Goal: Information Seeking & Learning: Find specific fact

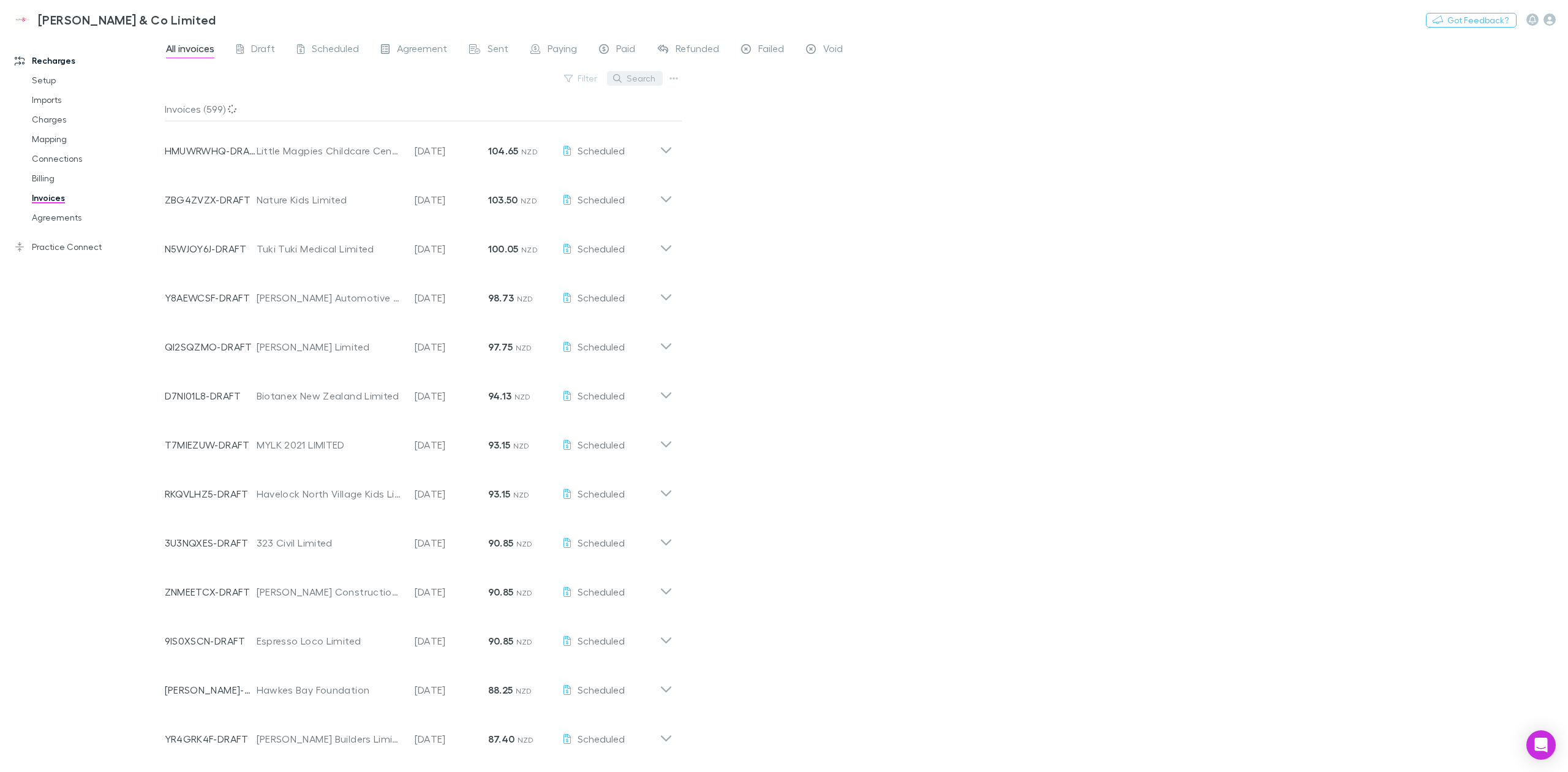
click at [640, 71] on button "Search" at bounding box center [635, 78] width 56 height 15
click at [626, 80] on input "text" at bounding box center [613, 78] width 61 height 17
click at [1076, 433] on div "All invoices Draft Scheduled Agreement Sent Paying Paid Refunded Failed Void Fi…" at bounding box center [866, 403] width 1403 height 738
click at [848, 106] on div "All invoices Draft Scheduled Agreement Sent Paying Paid Refunded Failed Void Fi…" at bounding box center [866, 403] width 1403 height 738
click at [1541, 749] on icon "Open Intercom Messenger" at bounding box center [1541, 745] width 16 height 16
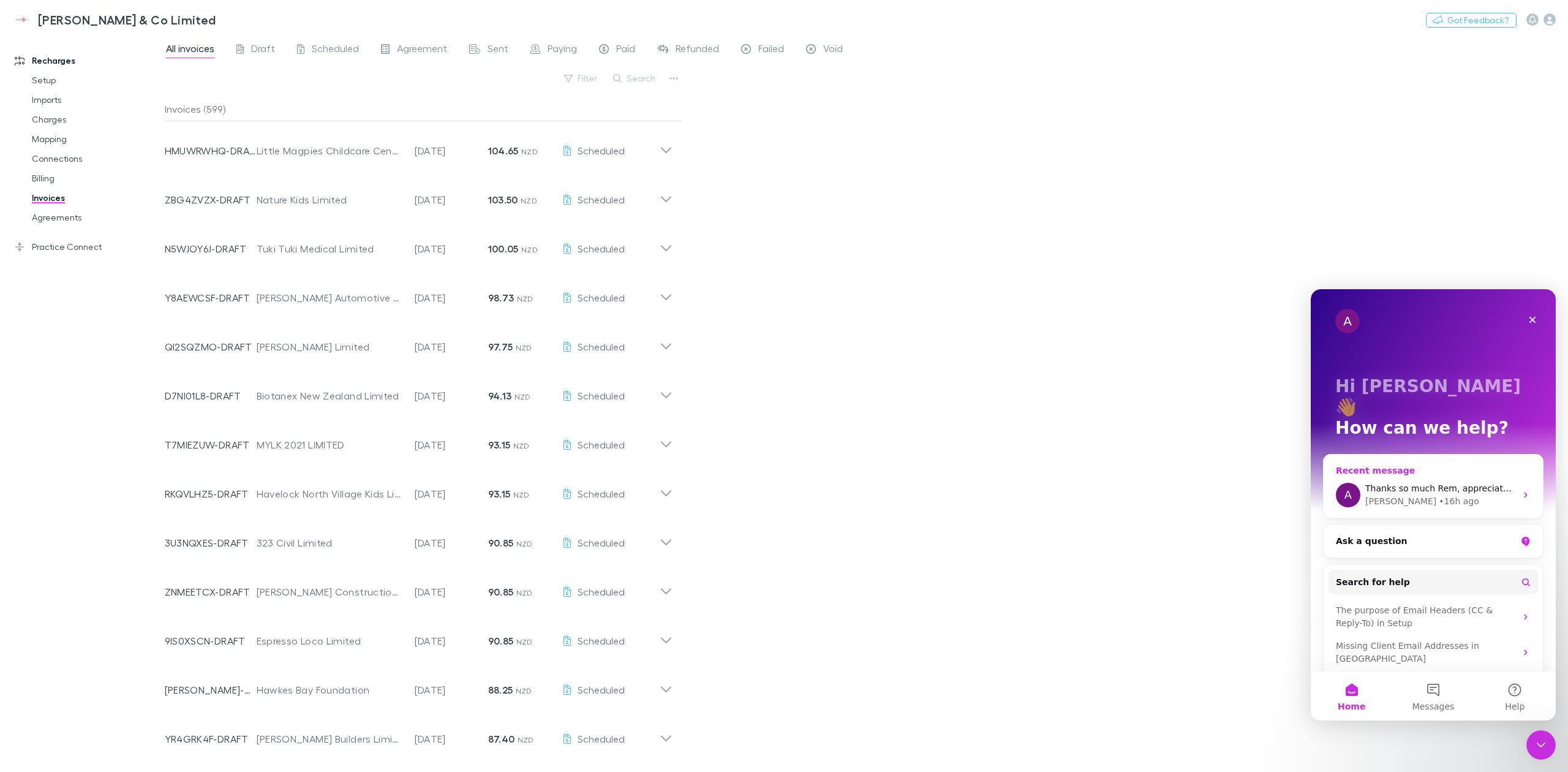
click at [1416, 482] on div "Thanks so much Rem, appreciate you sorting this :)" at bounding box center [1440, 488] width 151 height 13
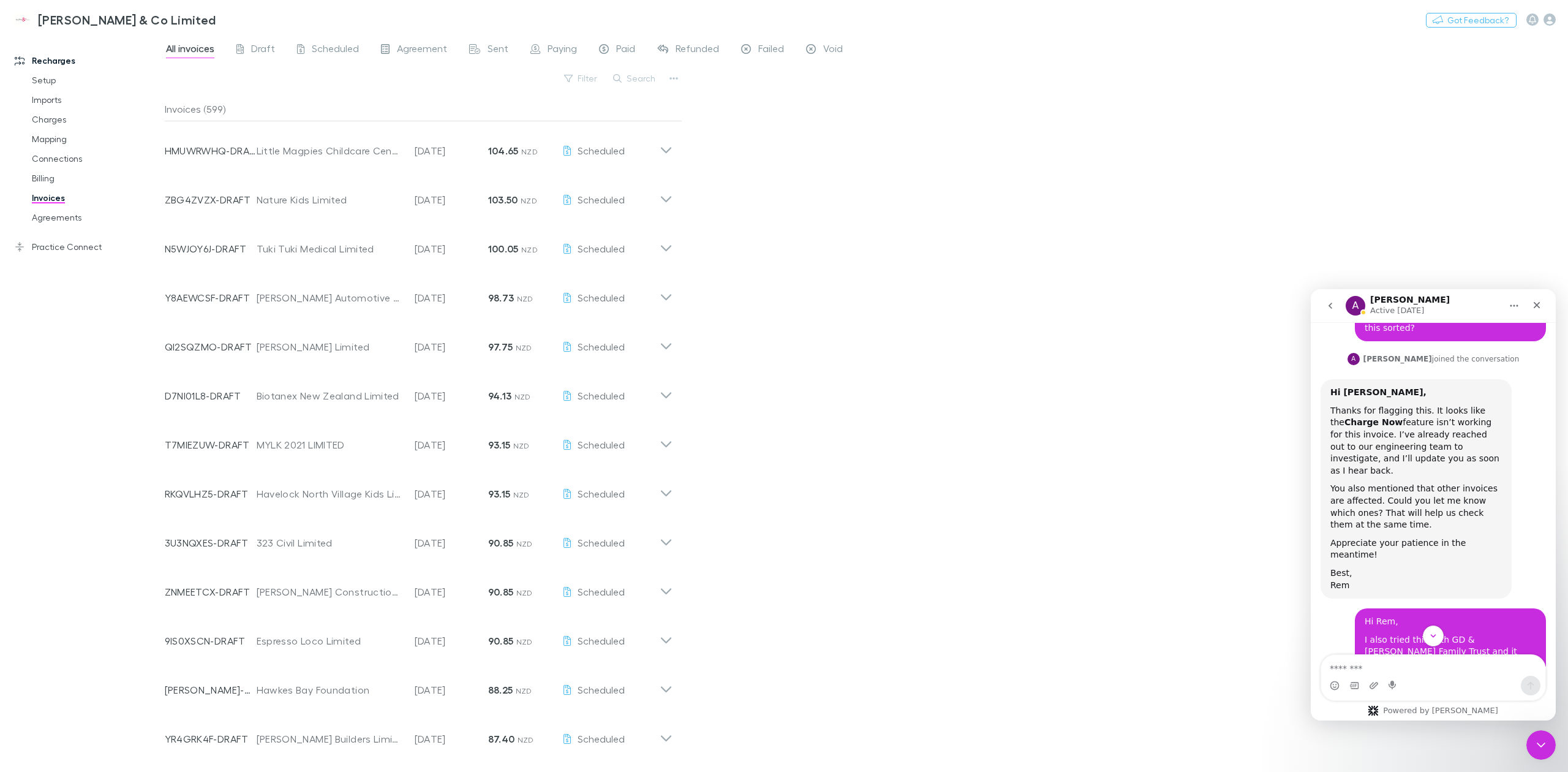
scroll to position [769, 0]
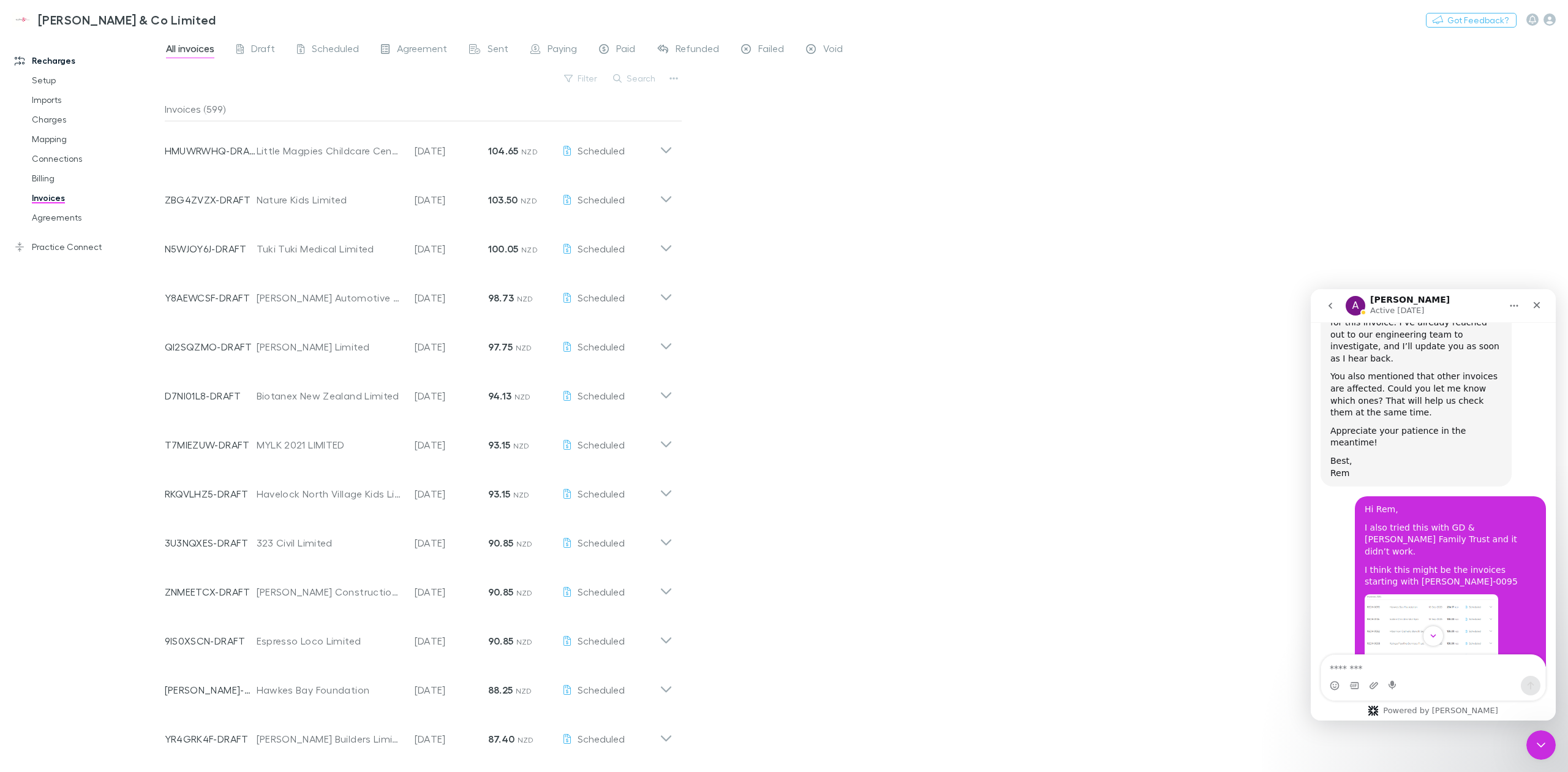
click at [1420, 594] on img "Kate says…" at bounding box center [1431, 677] width 133 height 164
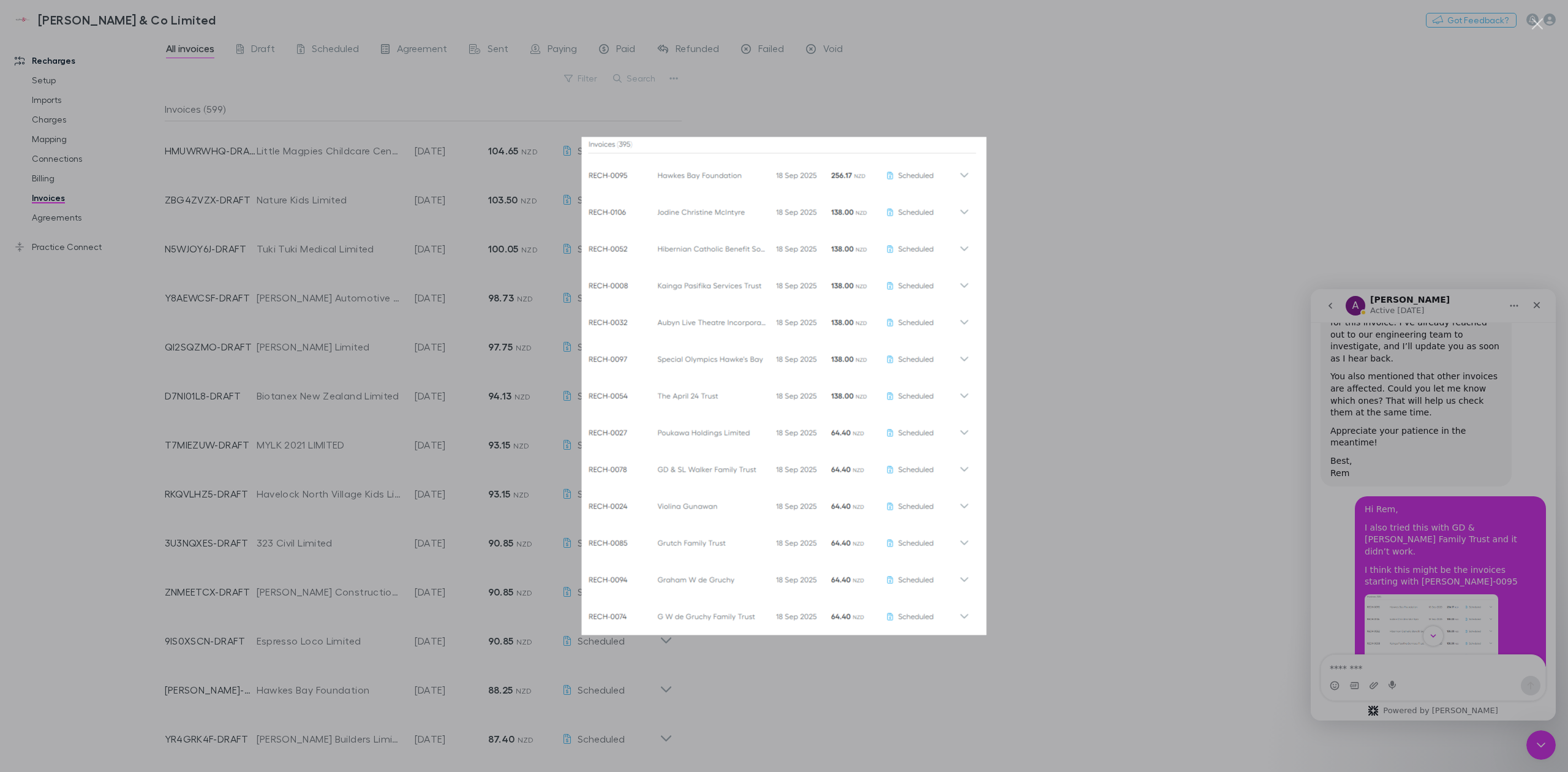
click at [785, 248] on img "Close" at bounding box center [784, 386] width 405 height 498
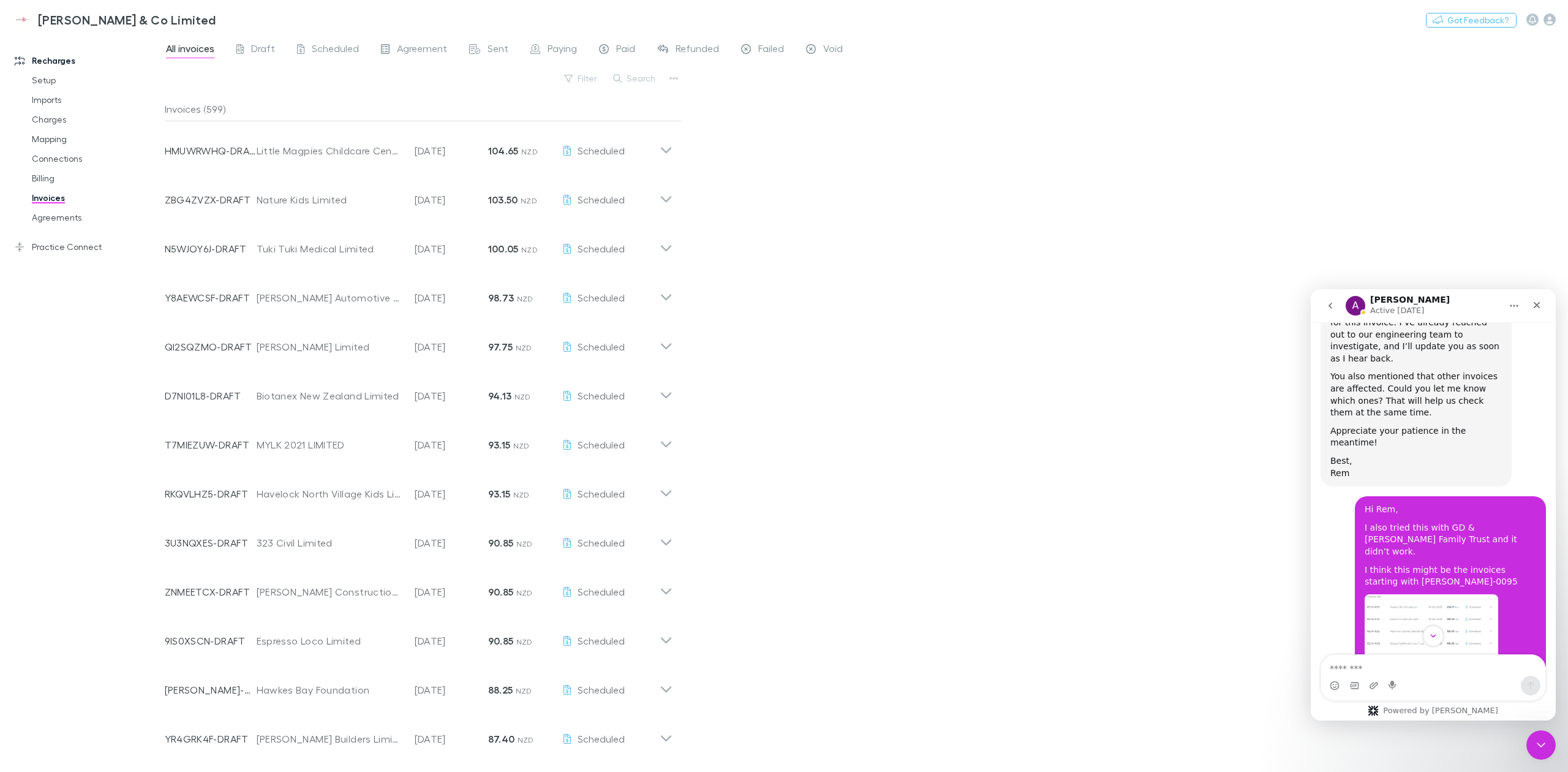
scroll to position [778, 0]
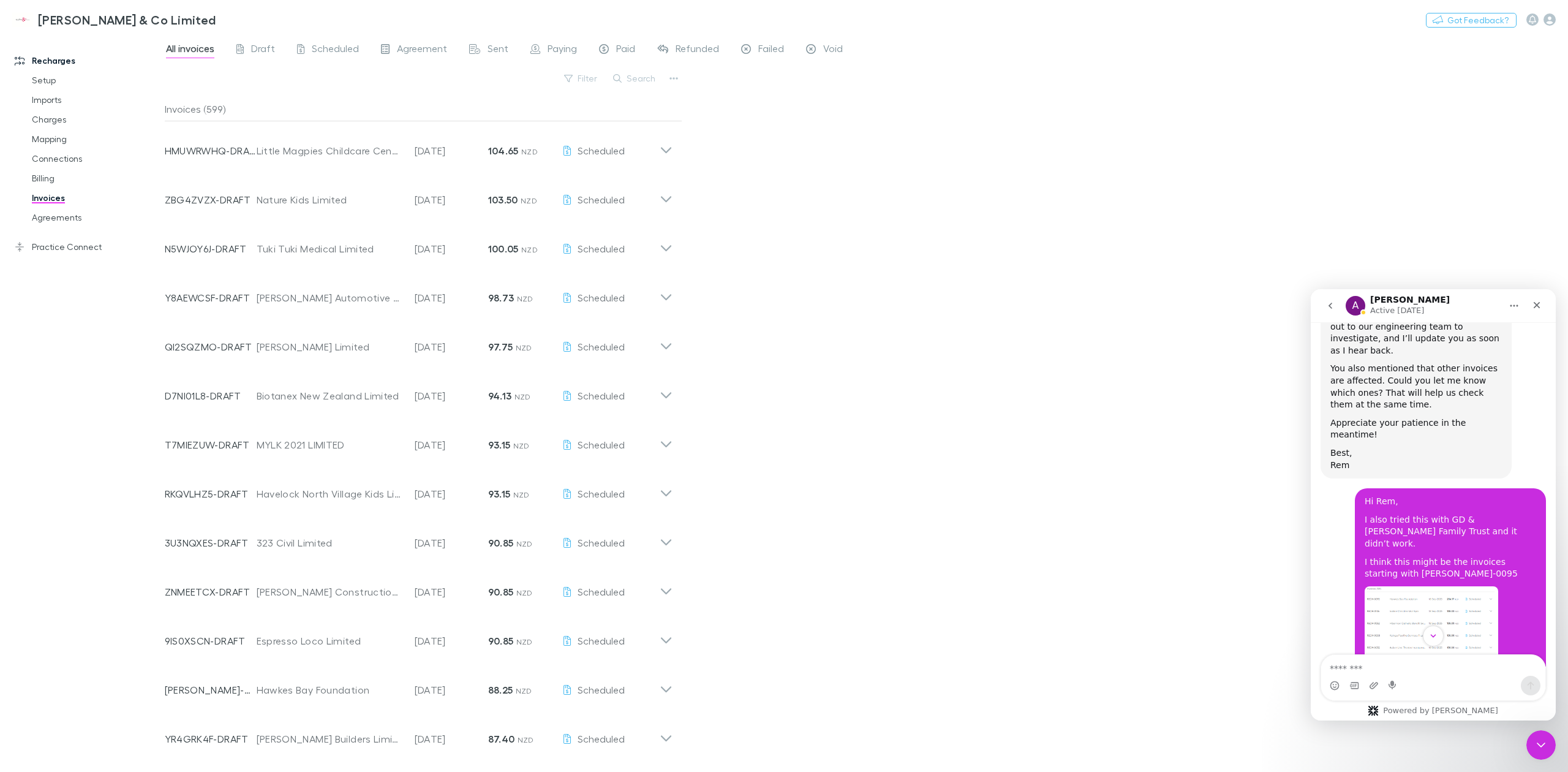
click at [1415, 586] on img "Kate says…" at bounding box center [1431, 668] width 133 height 164
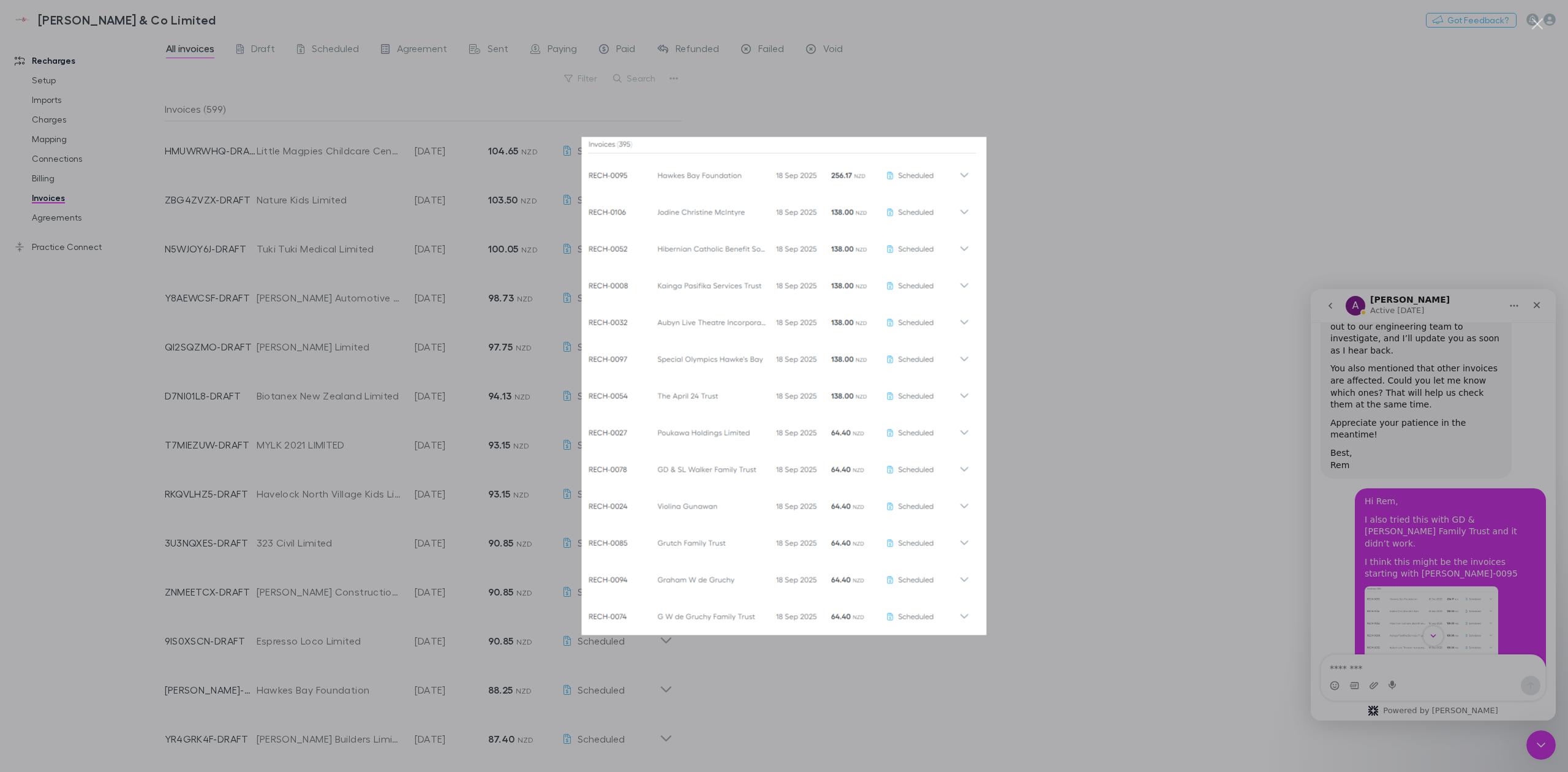
scroll to position [0, 0]
click at [853, 314] on img "Close" at bounding box center [784, 386] width 405 height 498
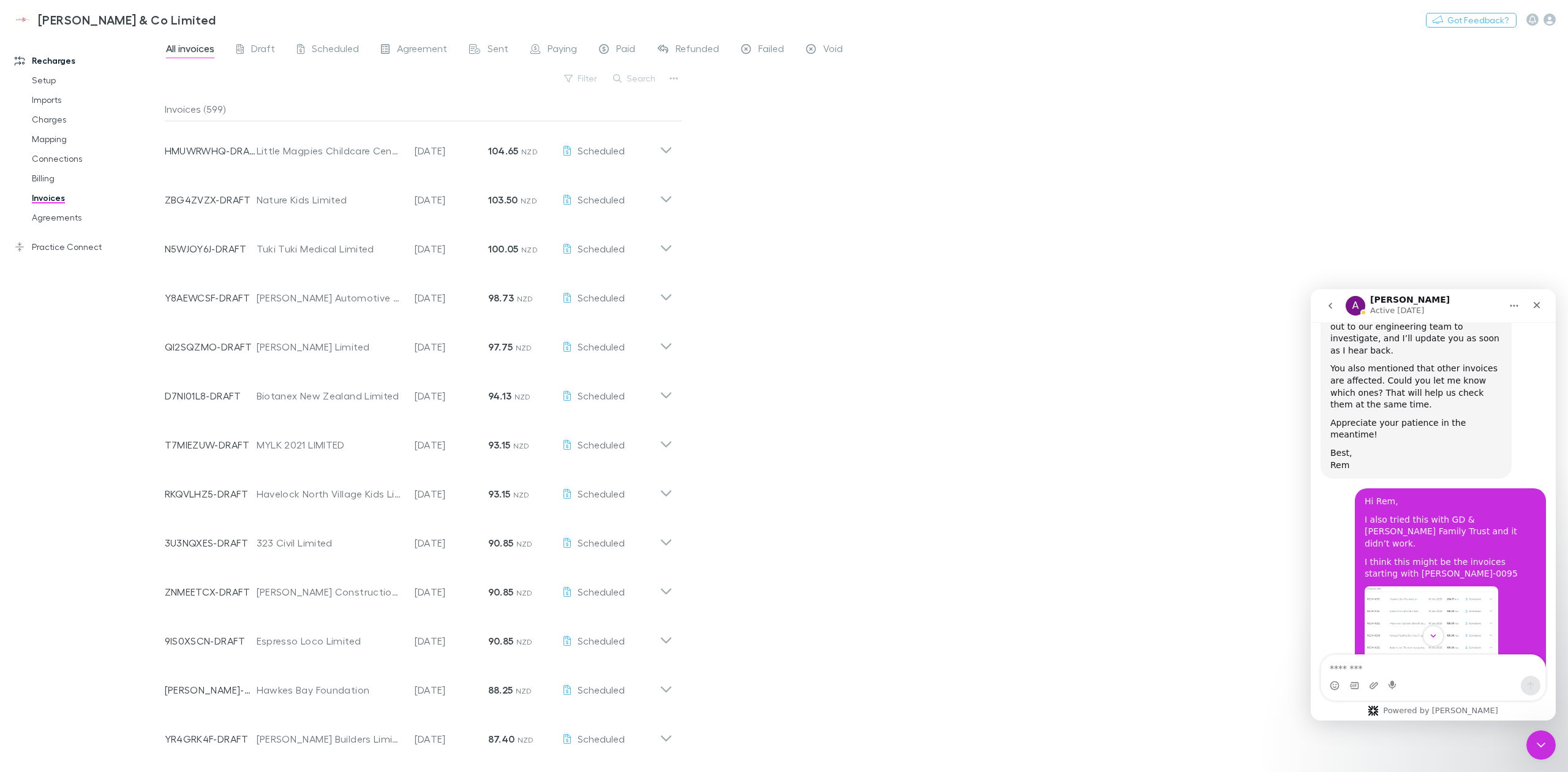
click at [1406, 586] on img "Kate says…" at bounding box center [1431, 668] width 133 height 164
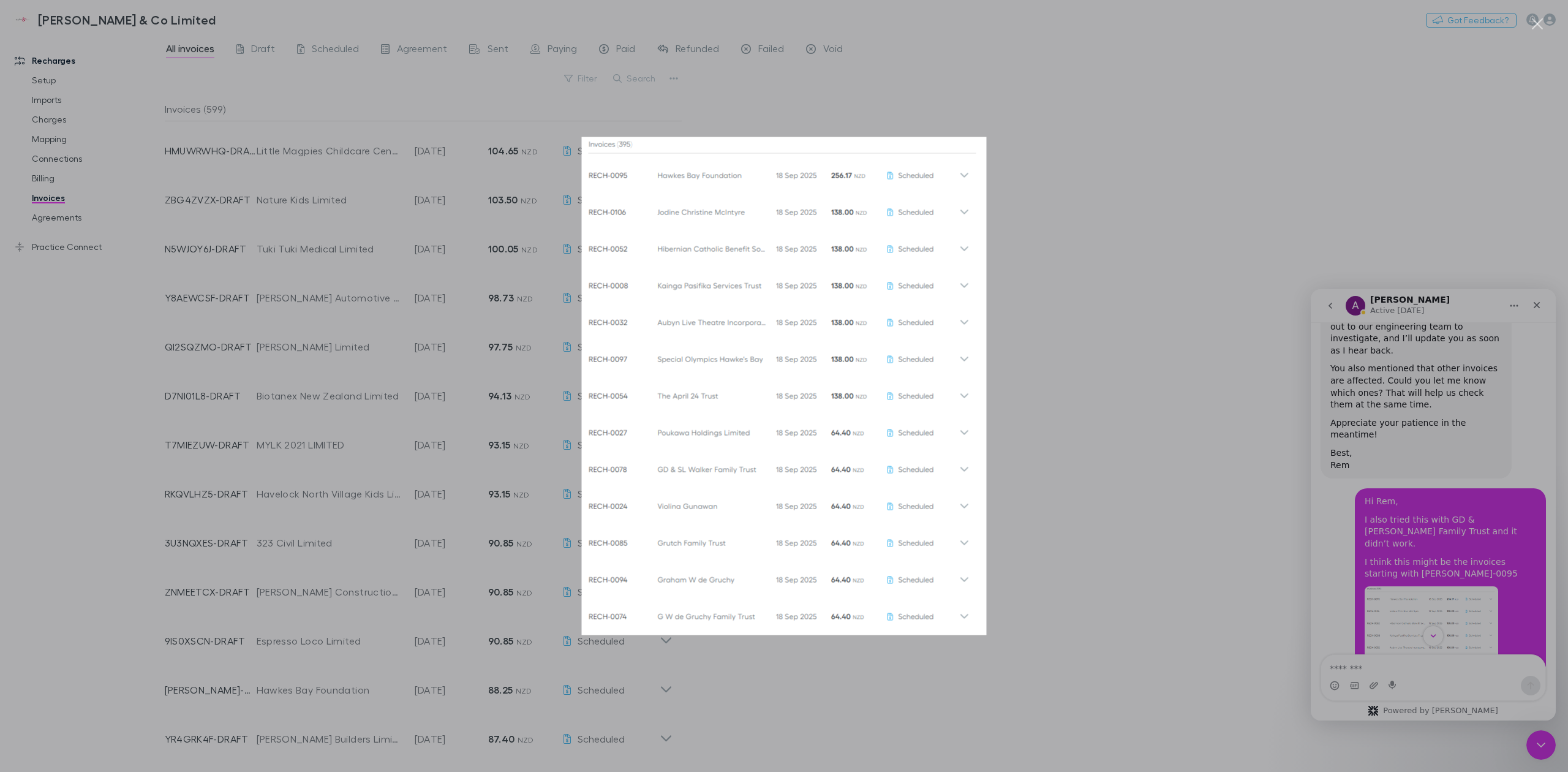
click at [1186, 170] on div "Intercom messenger" at bounding box center [784, 386] width 1568 height 772
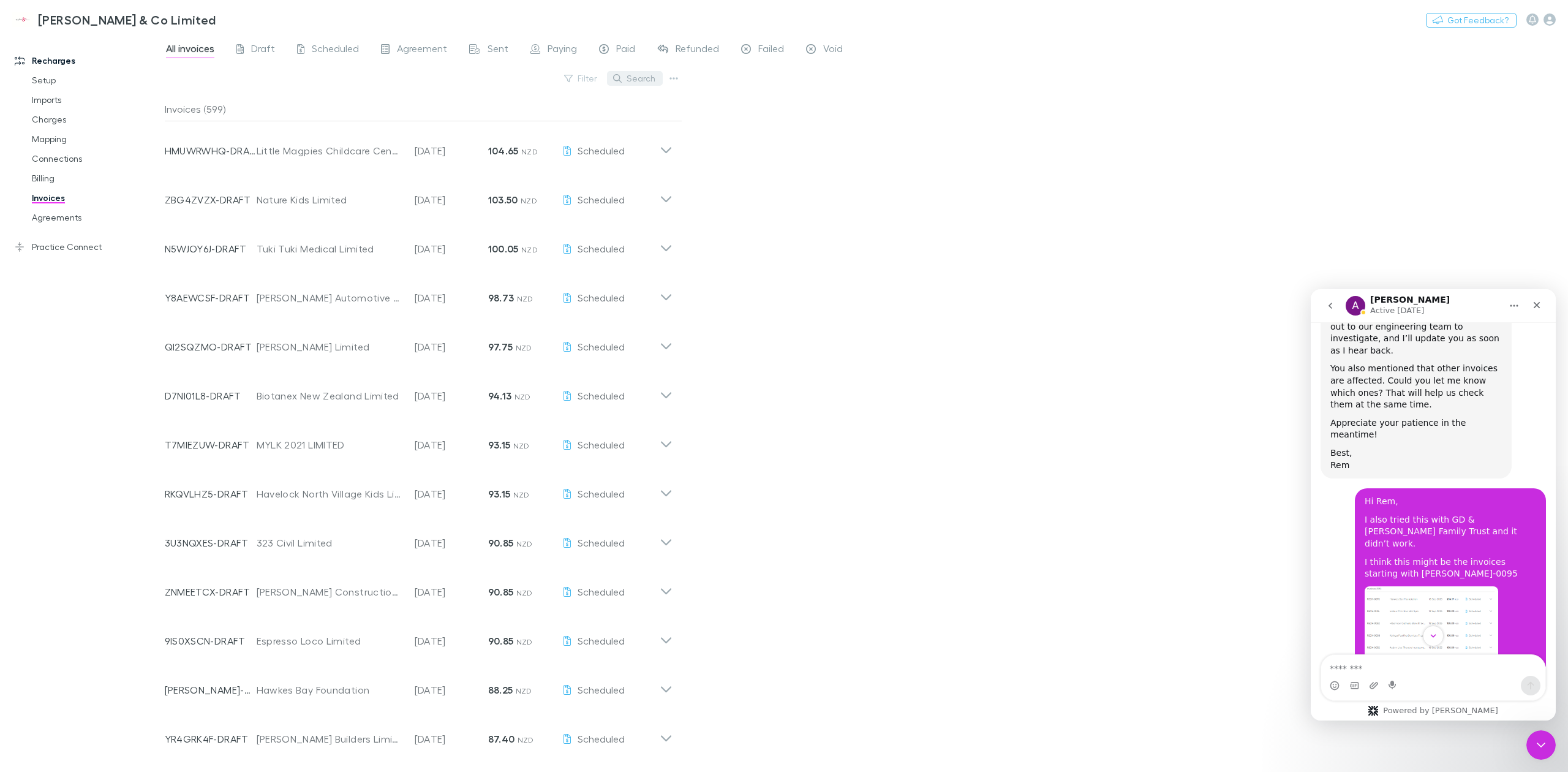
click at [632, 78] on button "Search" at bounding box center [635, 78] width 56 height 15
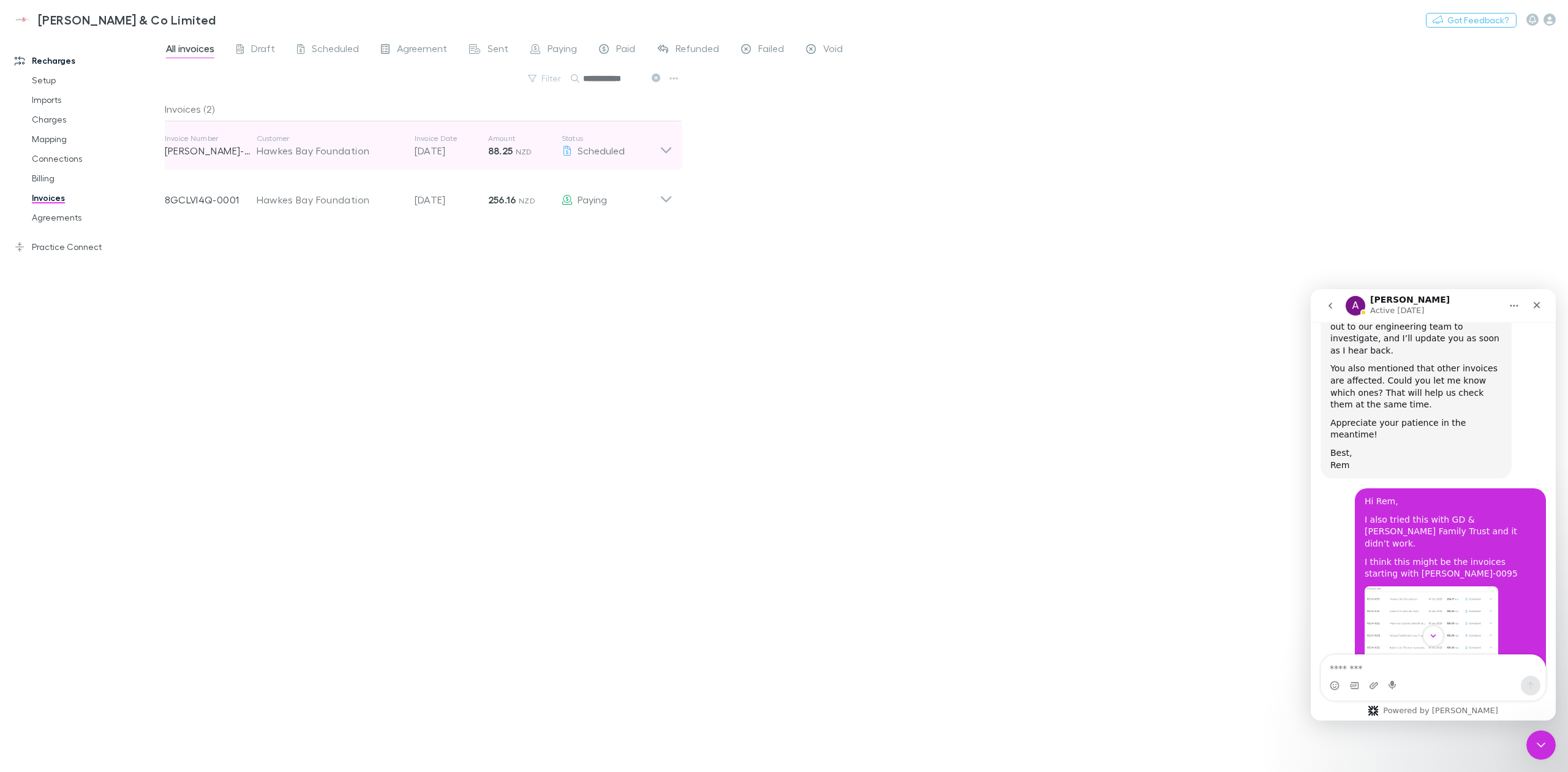
type input "**********"
click at [665, 150] on icon at bounding box center [666, 145] width 13 height 25
click at [660, 145] on icon at bounding box center [666, 145] width 13 height 25
click at [809, 152] on div "**********" at bounding box center [866, 403] width 1403 height 738
click at [774, 210] on div "**********" at bounding box center [866, 403] width 1403 height 738
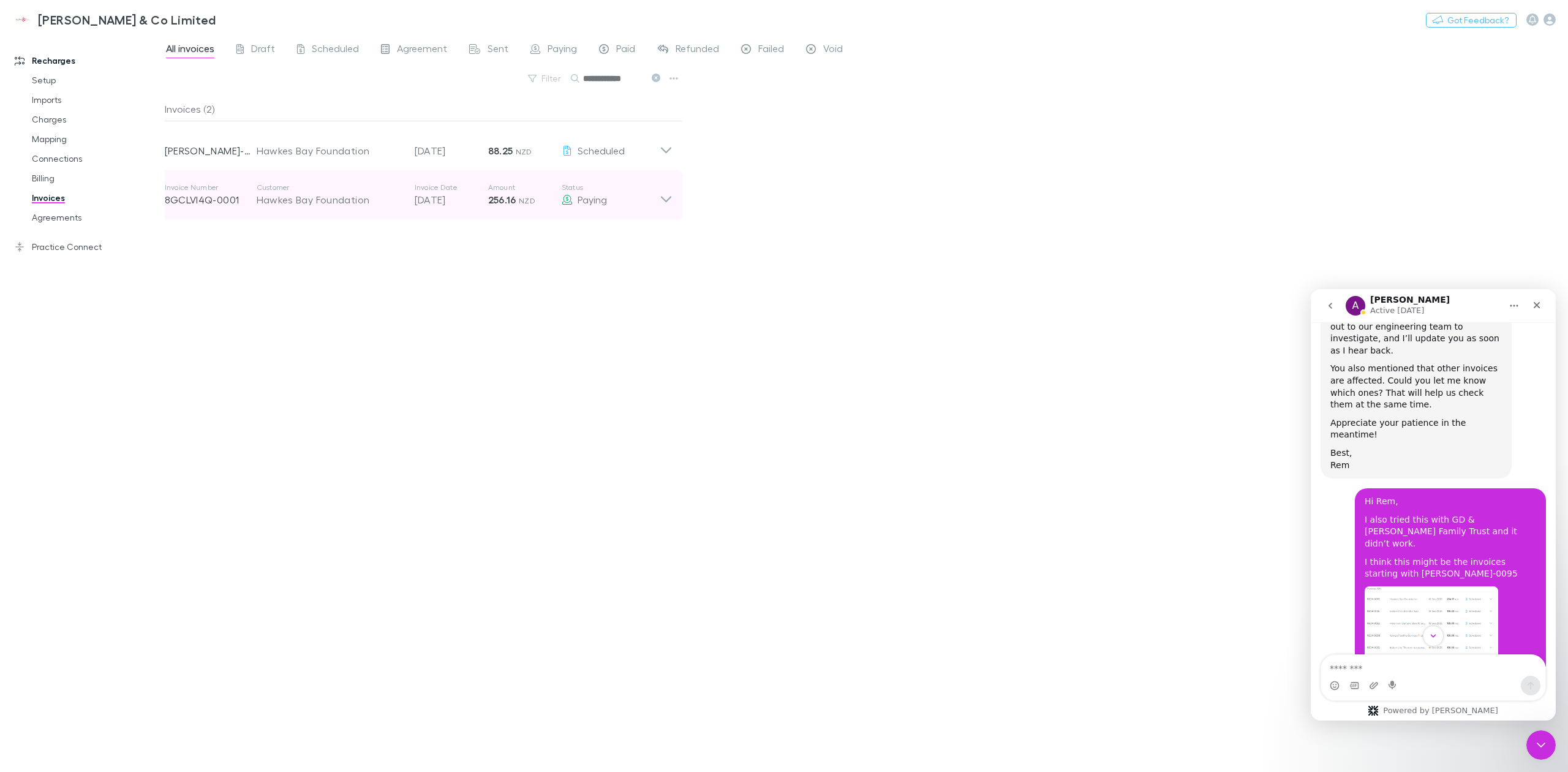
click at [660, 203] on icon at bounding box center [666, 195] width 13 height 25
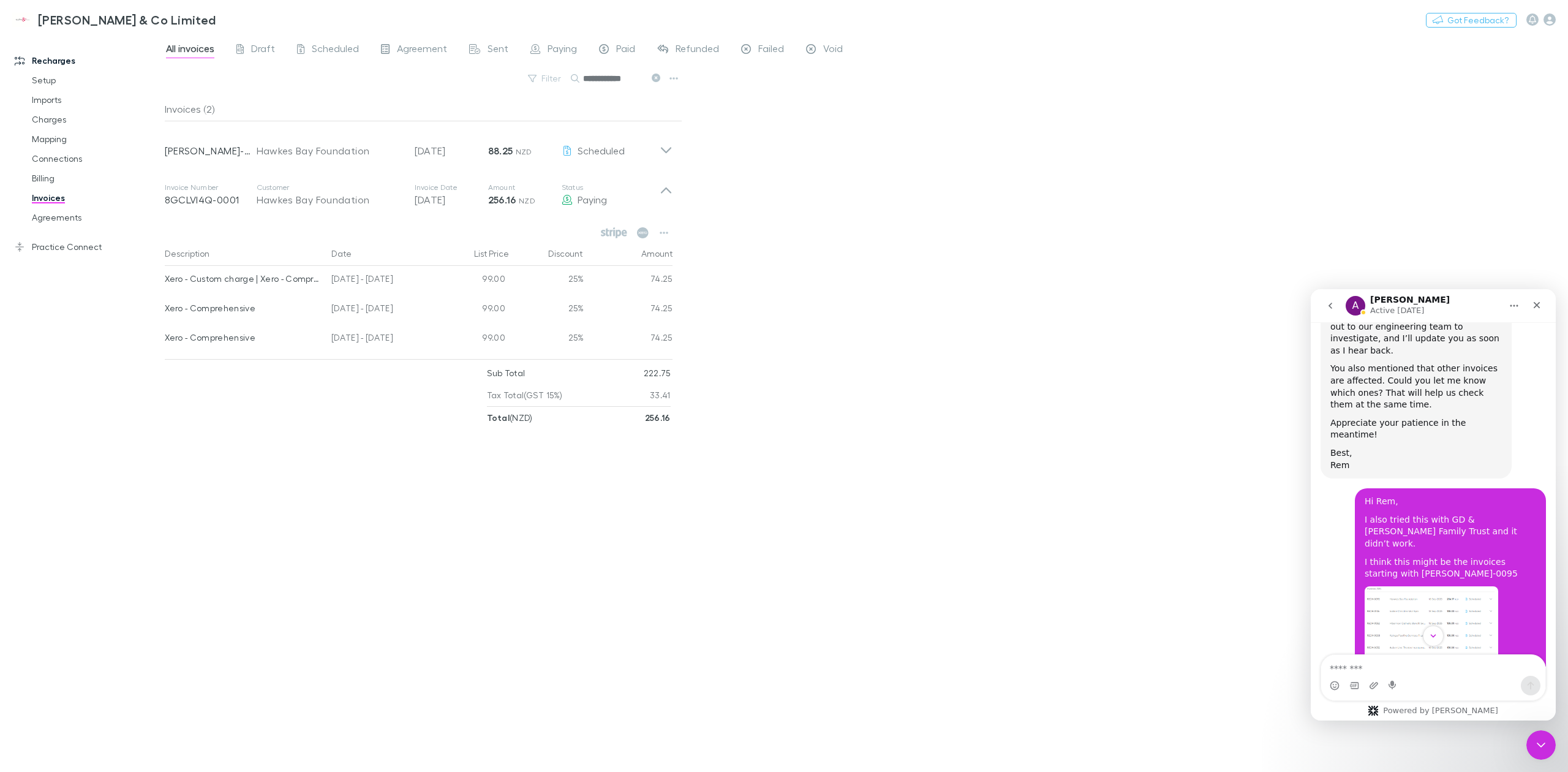
click at [376, 446] on div "Invoices (2) Invoice Number [PERSON_NAME]-0535 Customer Hawkes Bay Foundation I…" at bounding box center [424, 429] width 518 height 665
click at [665, 145] on icon at bounding box center [666, 145] width 13 height 25
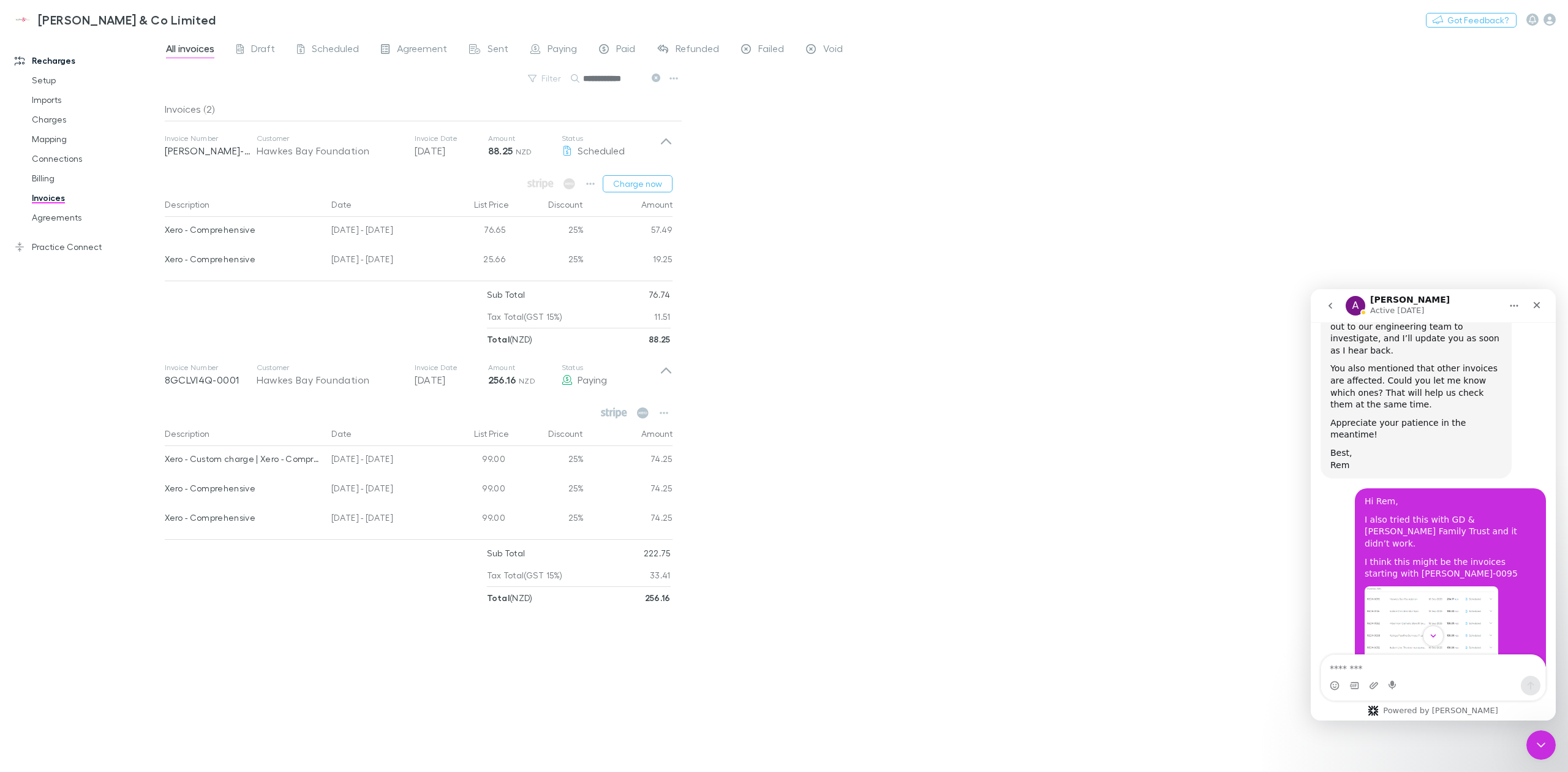
click at [596, 82] on input "**********" at bounding box center [613, 78] width 61 height 17
drag, startPoint x: 596, startPoint y: 82, endPoint x: 628, endPoint y: 81, distance: 32.0
click at [627, 83] on input "**********" at bounding box center [613, 78] width 61 height 17
drag, startPoint x: 633, startPoint y: 79, endPoint x: 578, endPoint y: 80, distance: 55.0
click at [578, 80] on div "**********" at bounding box center [616, 78] width 92 height 15
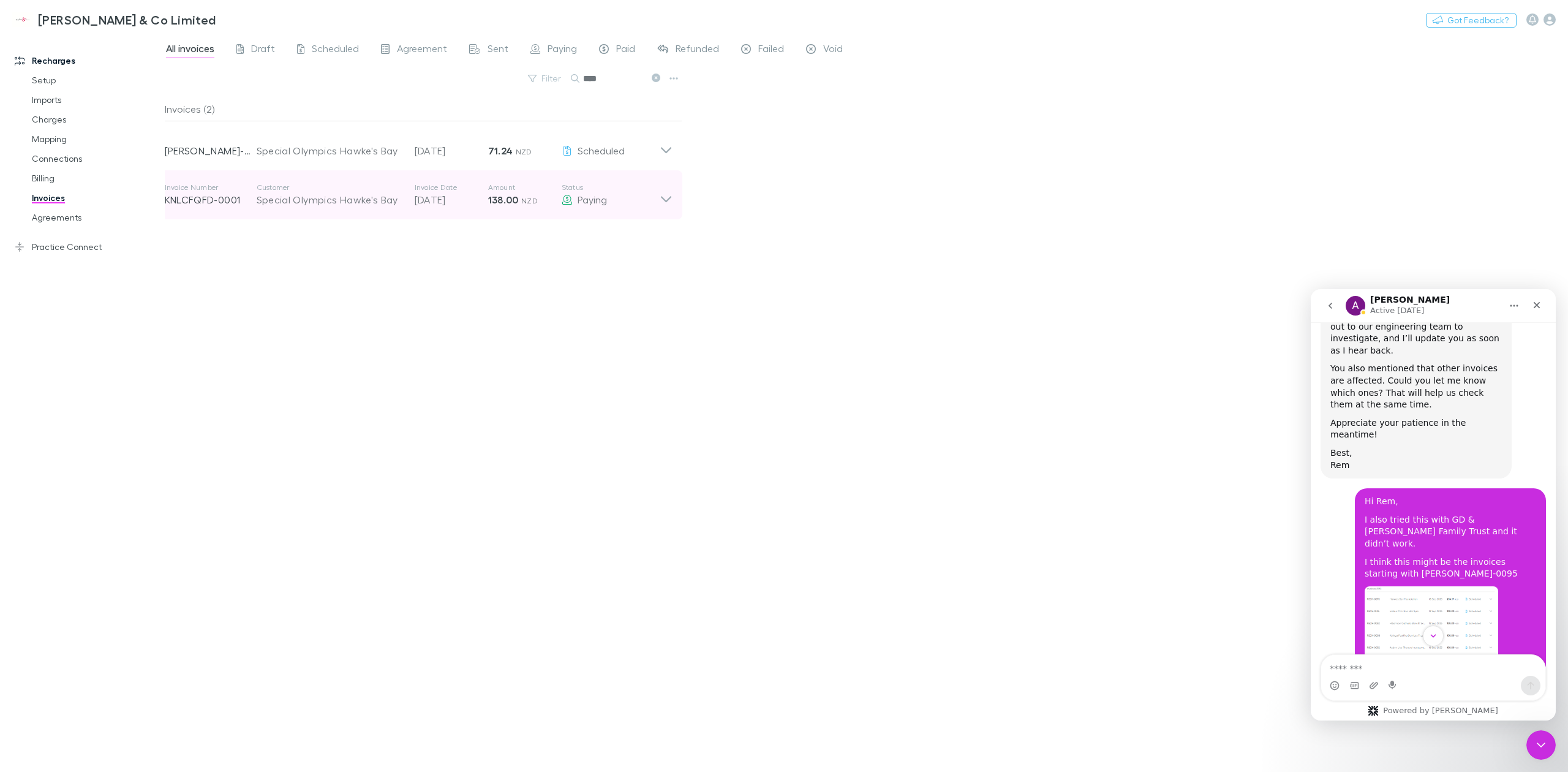
type input "****"
click at [667, 214] on div "Invoice Number KNLCFQFD-0001 Customer Special Olympics Hawke's Bay Invoice Date…" at bounding box center [418, 195] width 527 height 49
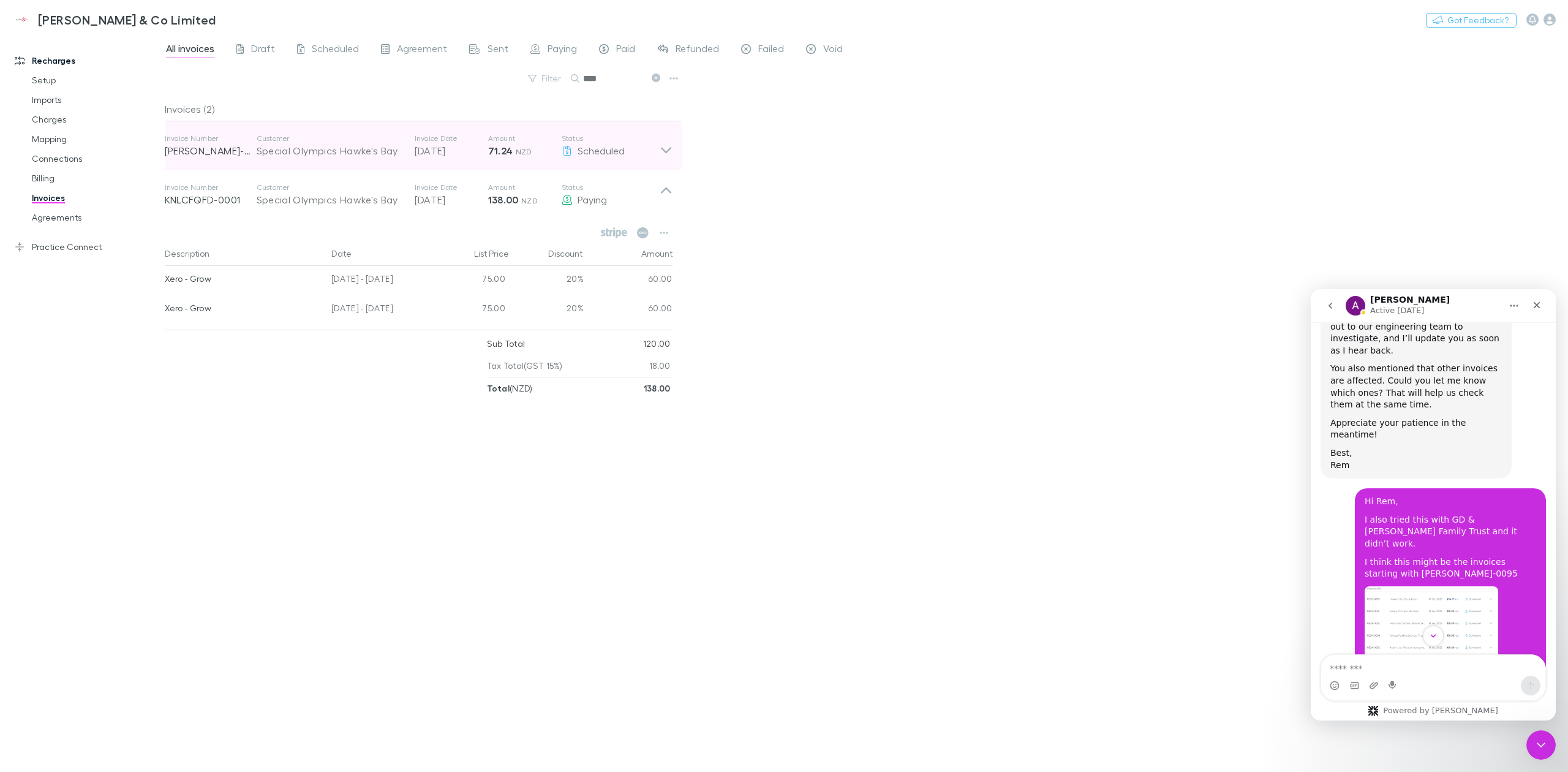
click at [674, 148] on div "Invoice Number [PERSON_NAME]-0563 Customer Special Olympics Hawke's Bay Invoice…" at bounding box center [418, 146] width 527 height 49
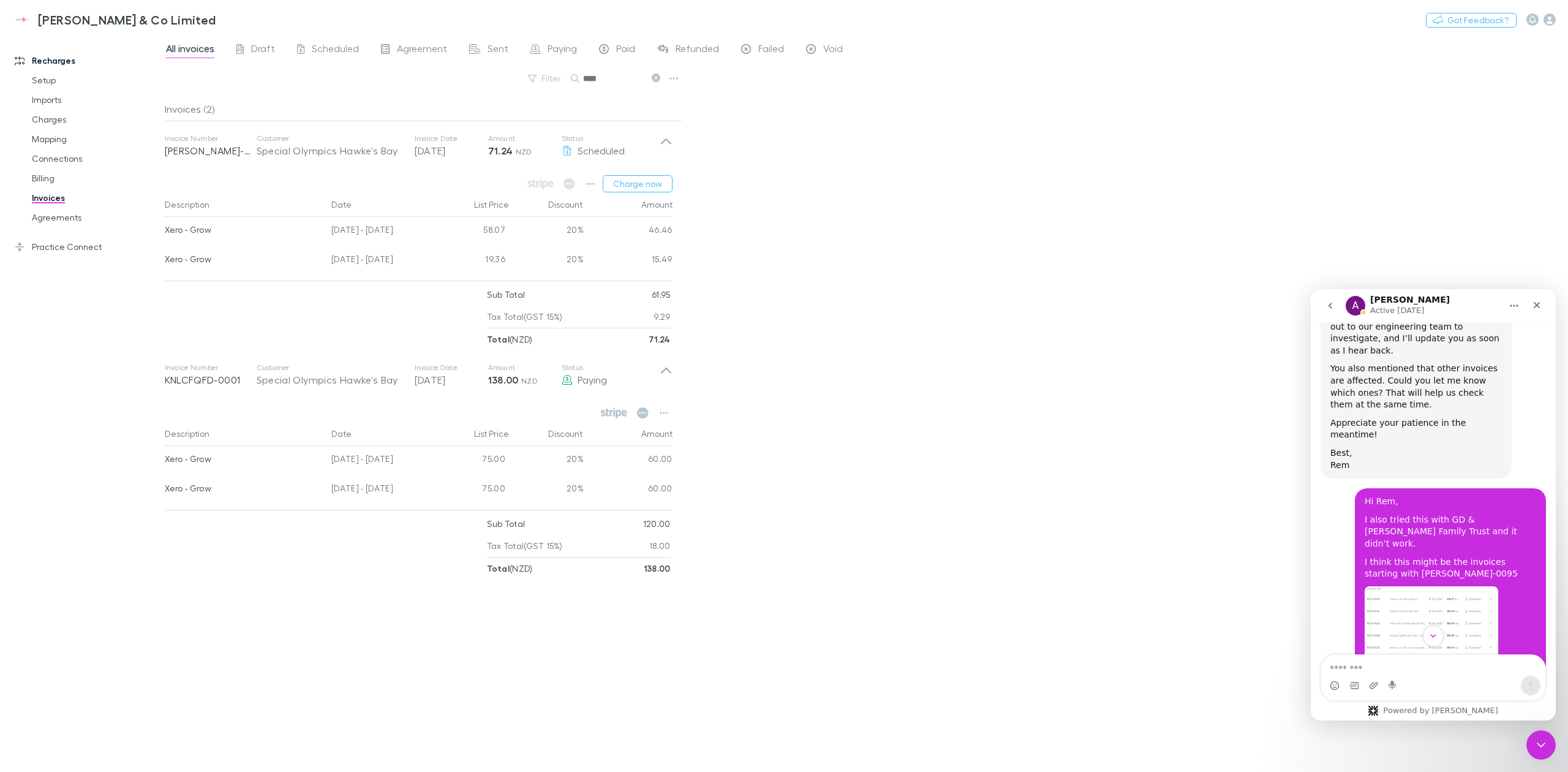
click at [1418, 586] on img "Kate says…" at bounding box center [1431, 668] width 133 height 164
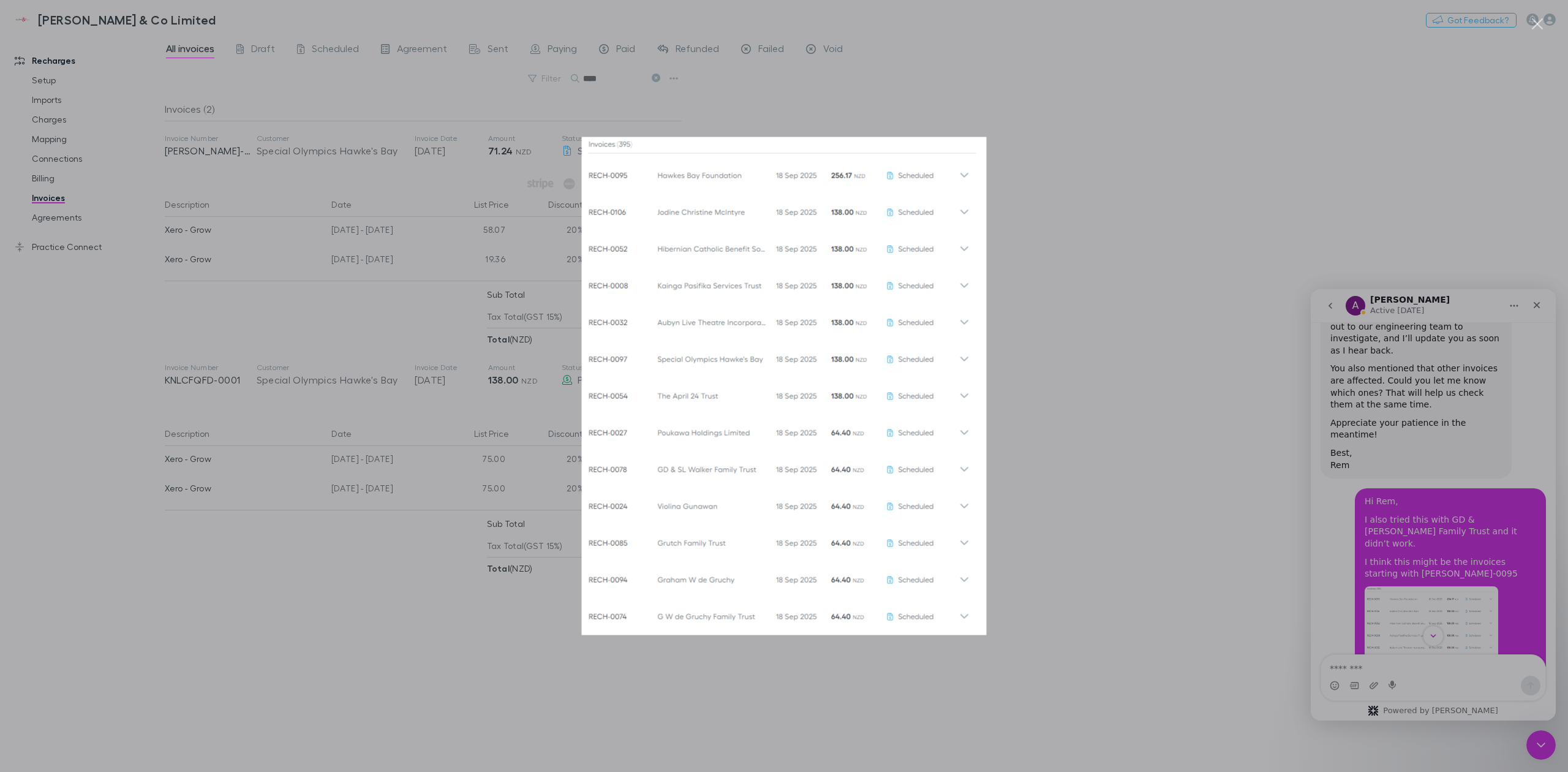
click at [697, 302] on img "Close" at bounding box center [784, 386] width 405 height 498
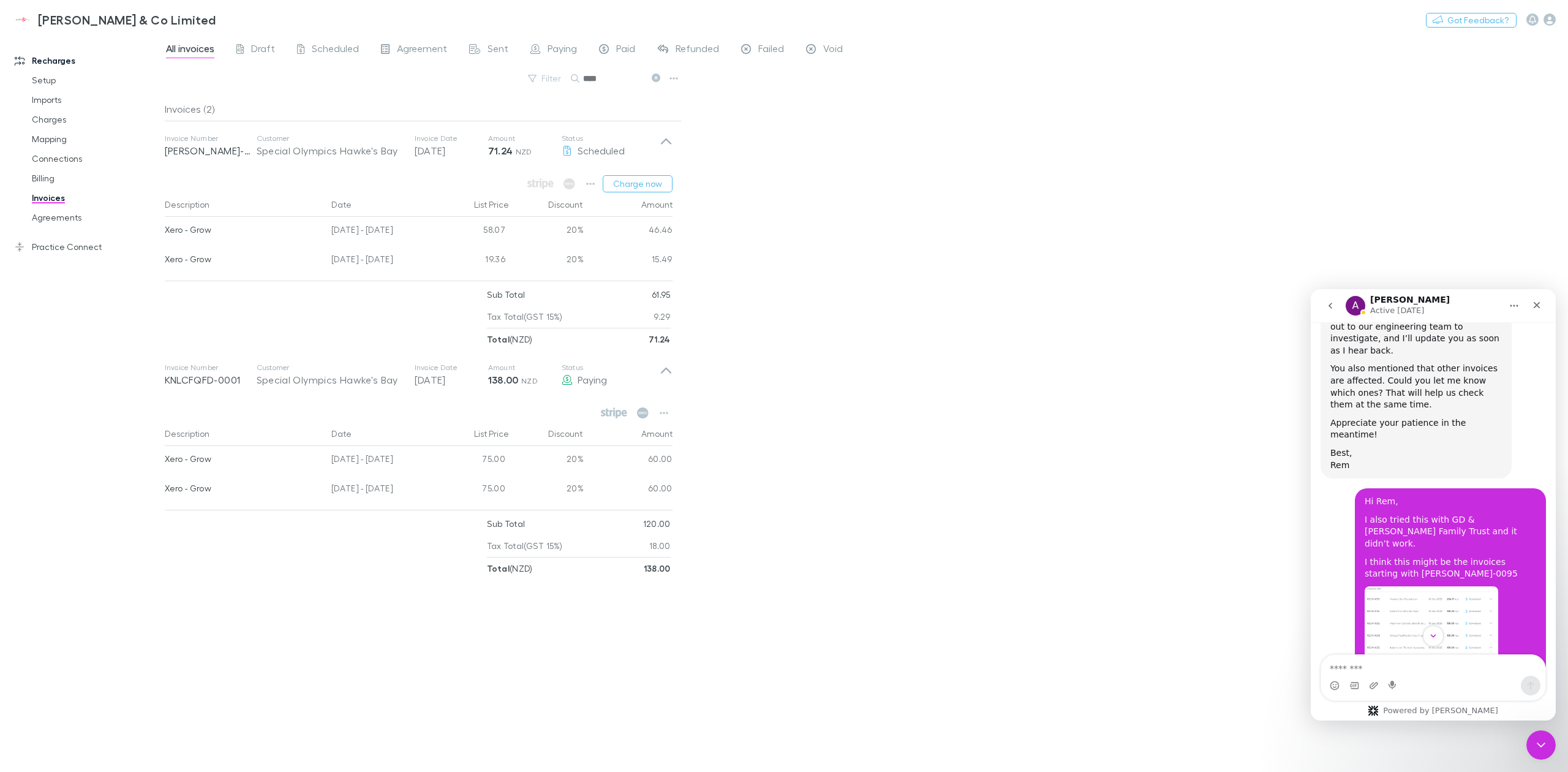
click at [1422, 586] on img "Kate says…" at bounding box center [1431, 668] width 133 height 164
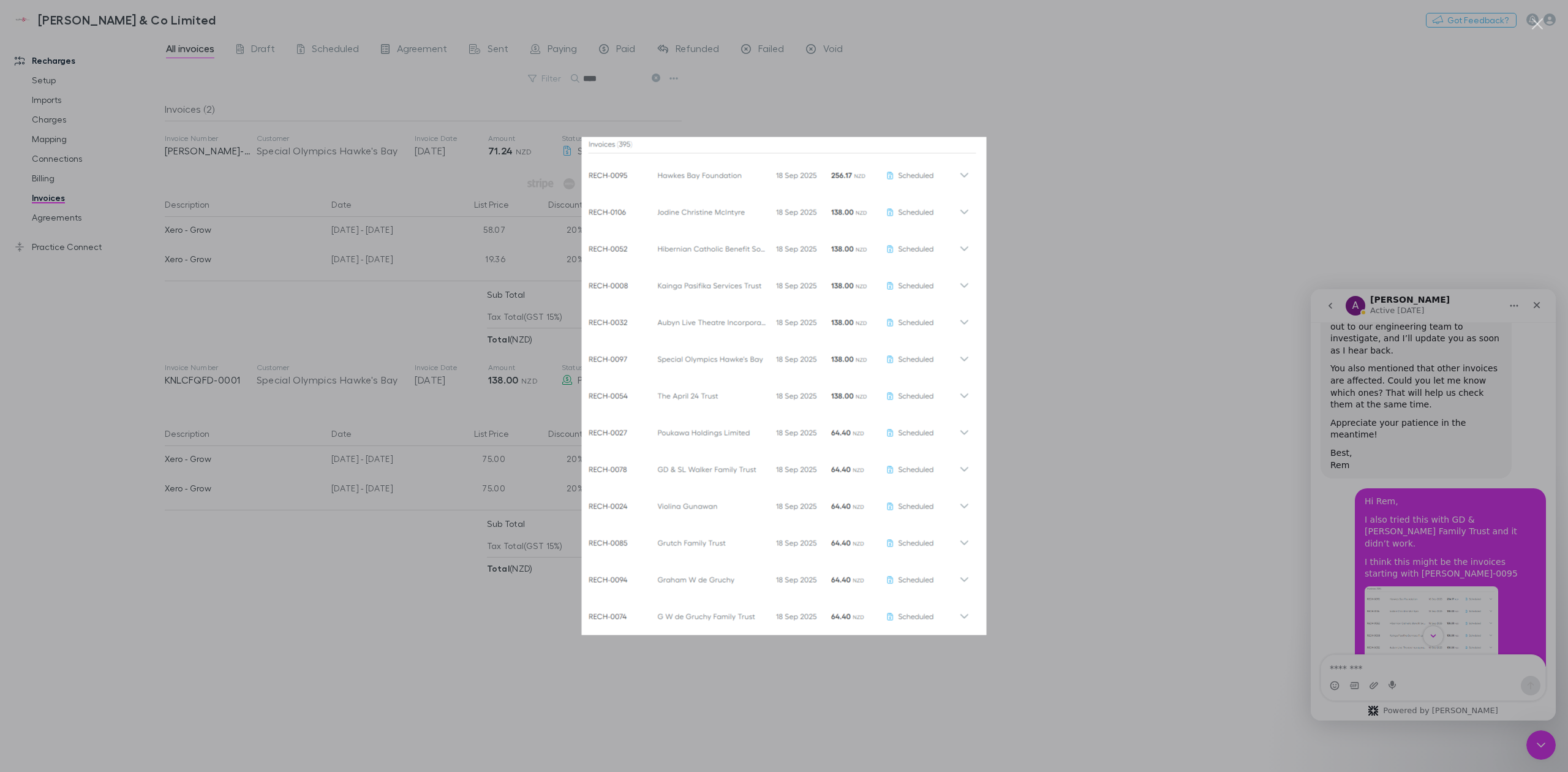
click at [1132, 430] on div "Intercom messenger" at bounding box center [784, 386] width 1568 height 772
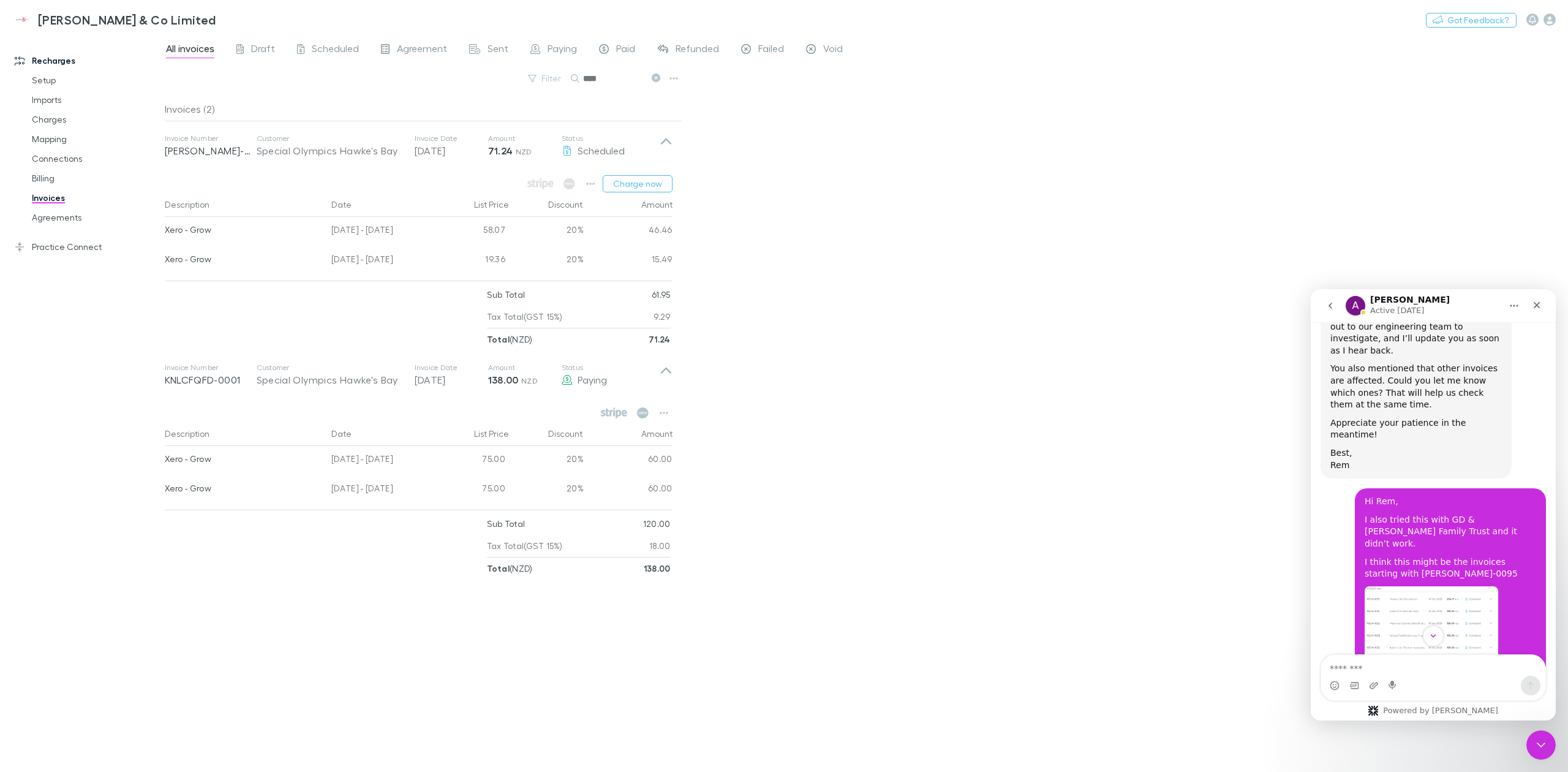
click at [1451, 586] on img "Kate says…" at bounding box center [1431, 668] width 133 height 164
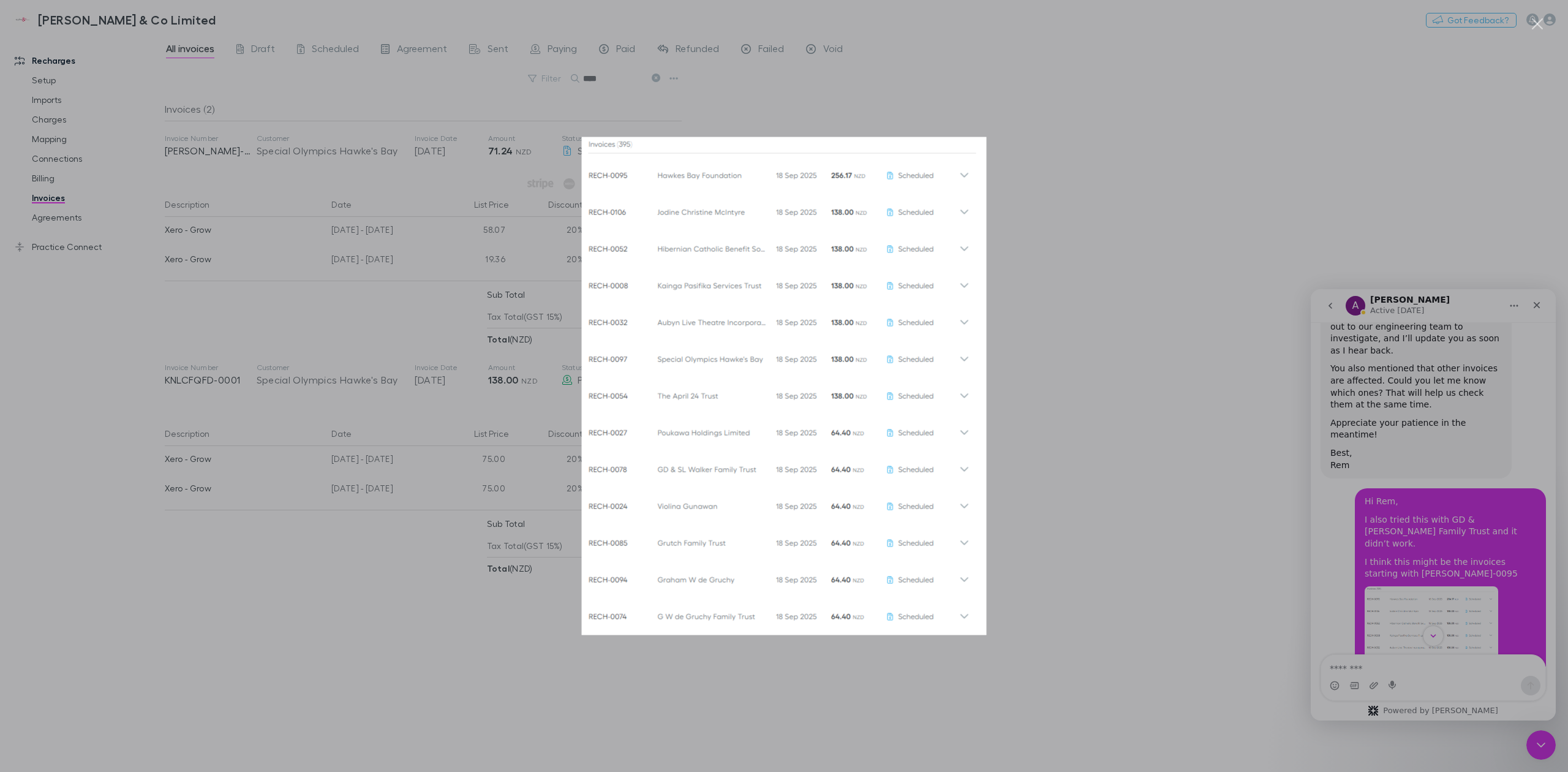
click at [1411, 505] on div "Intercom messenger" at bounding box center [784, 386] width 1568 height 772
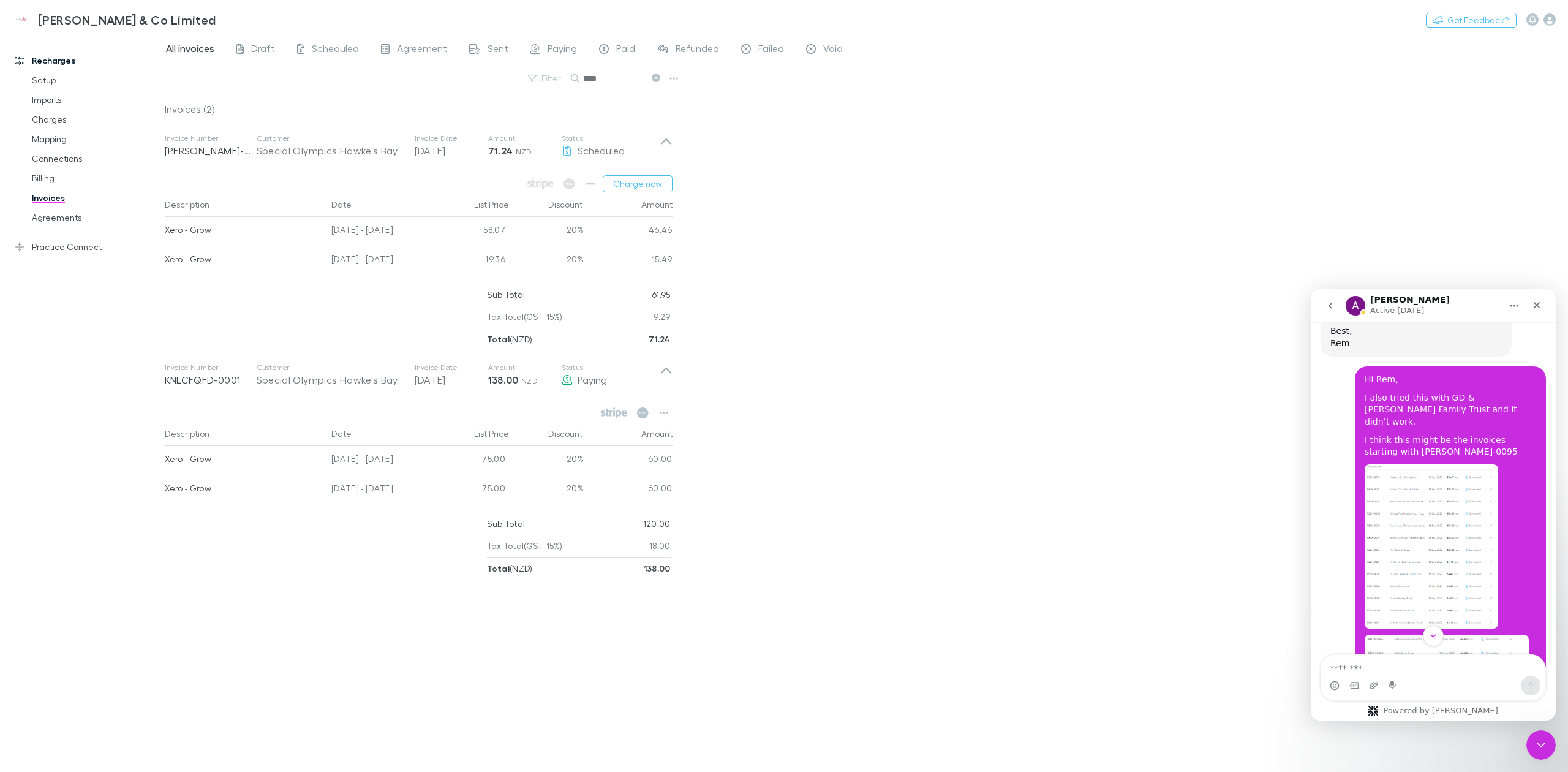
scroll to position [859, 0]
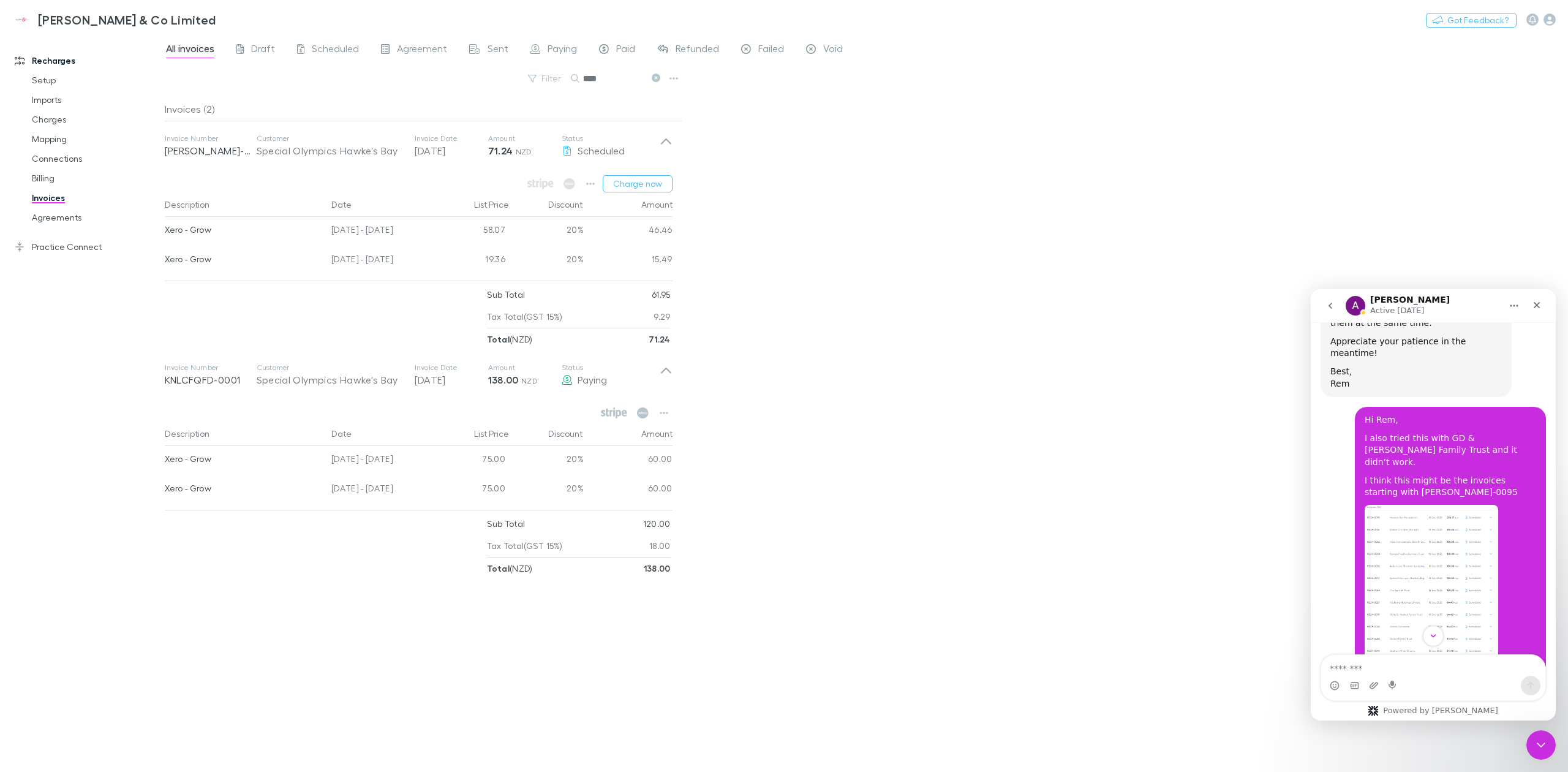
click at [1415, 542] on img "Kate says…" at bounding box center [1431, 587] width 133 height 164
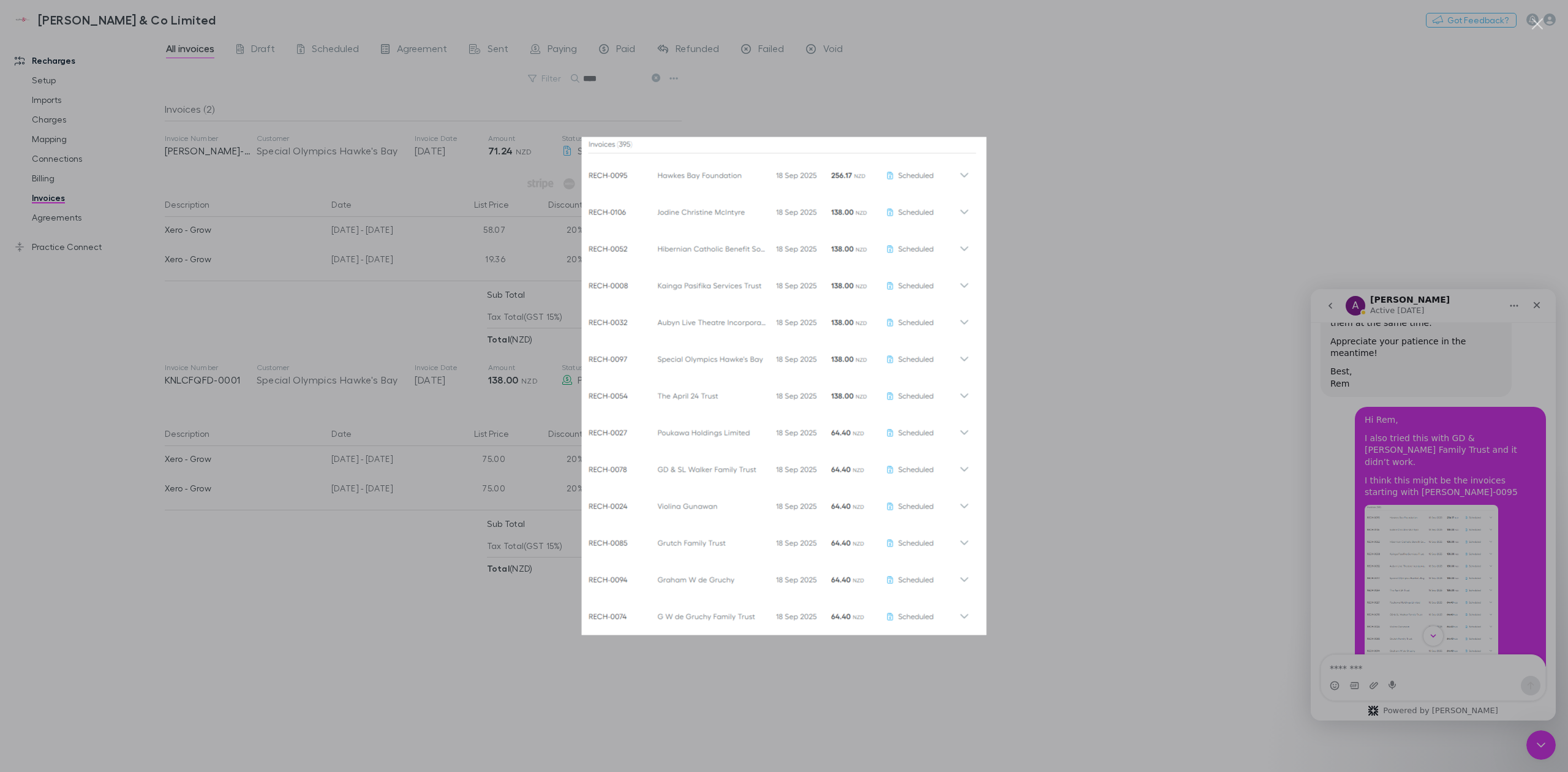
drag, startPoint x: 831, startPoint y: 319, endPoint x: 745, endPoint y: 317, distance: 86.0
click at [745, 317] on img "Close" at bounding box center [784, 386] width 405 height 498
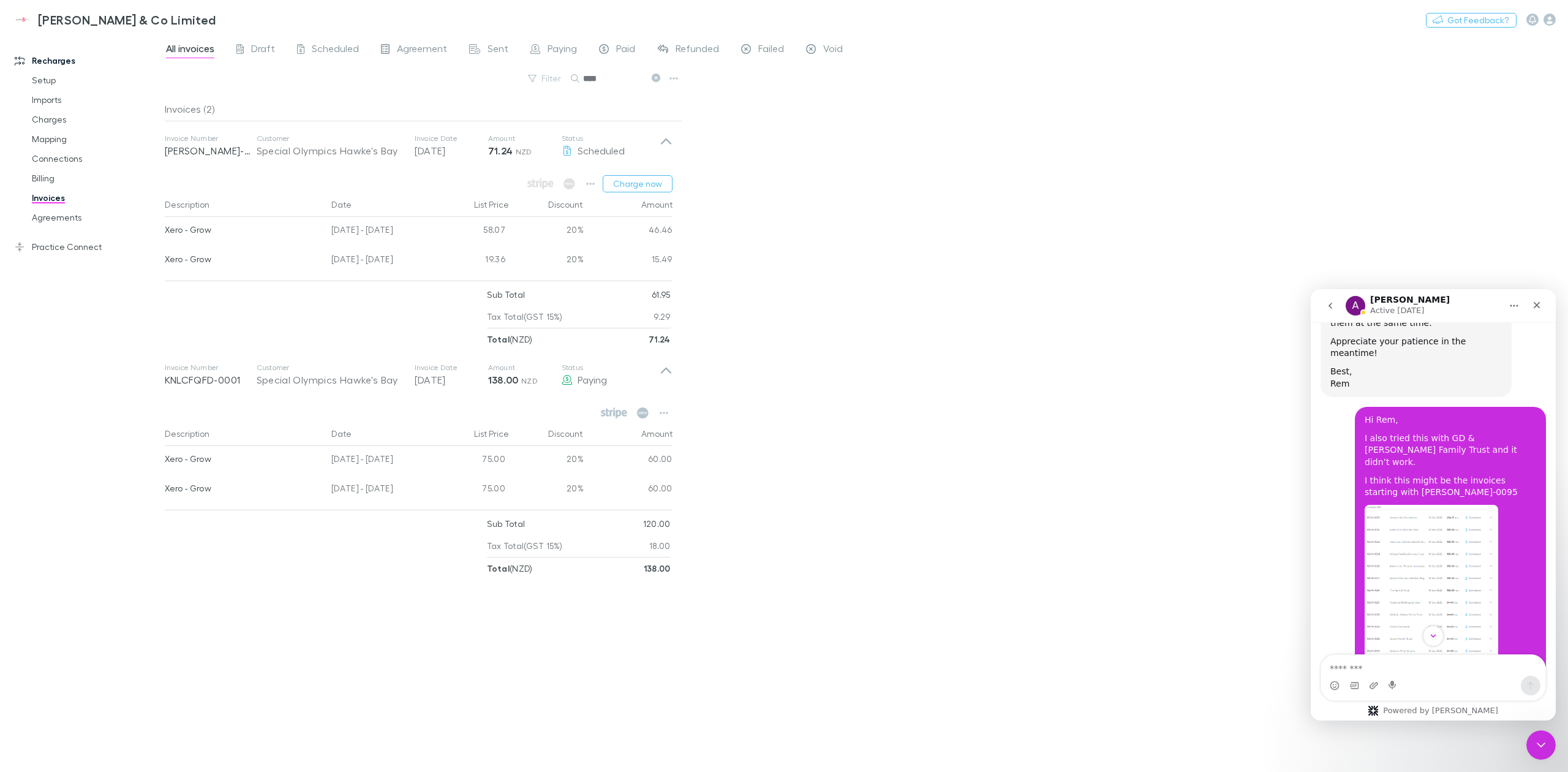
click at [1411, 675] on img "Kate says…" at bounding box center [1447, 689] width 164 height 27
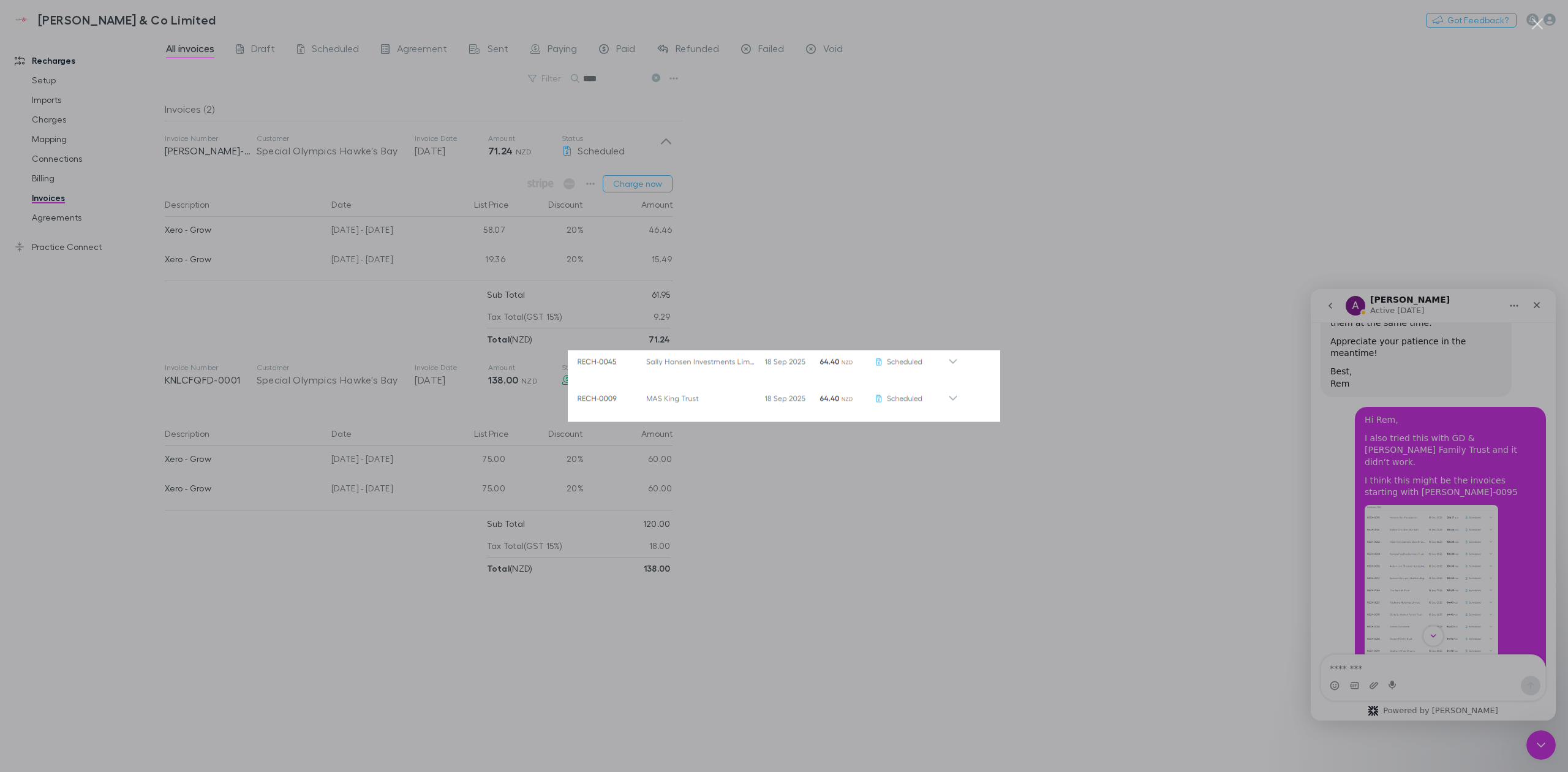
click at [744, 401] on img "Close" at bounding box center [784, 386] width 433 height 71
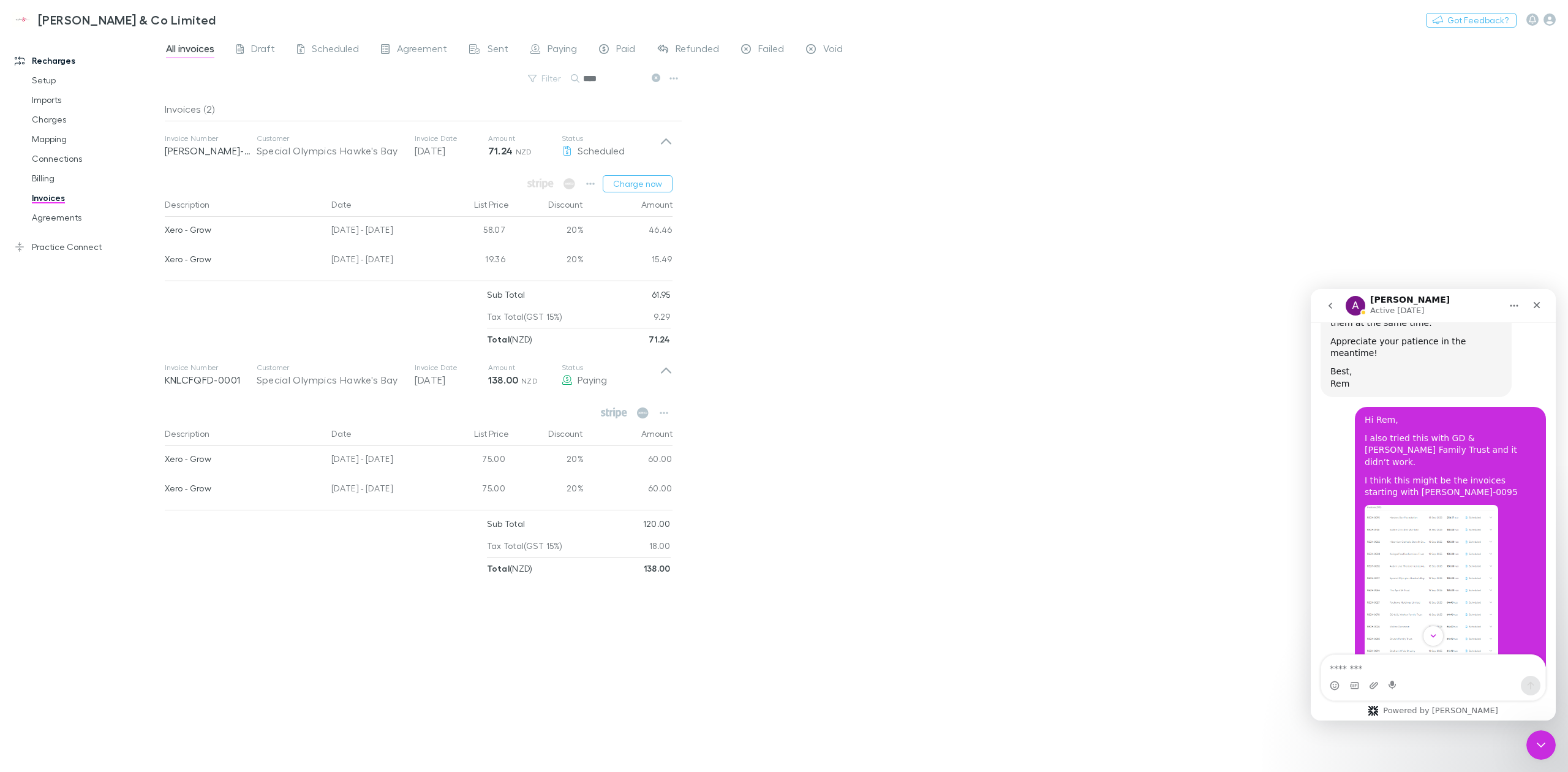
click at [1468, 507] on img "Kate says…" at bounding box center [1431, 587] width 133 height 164
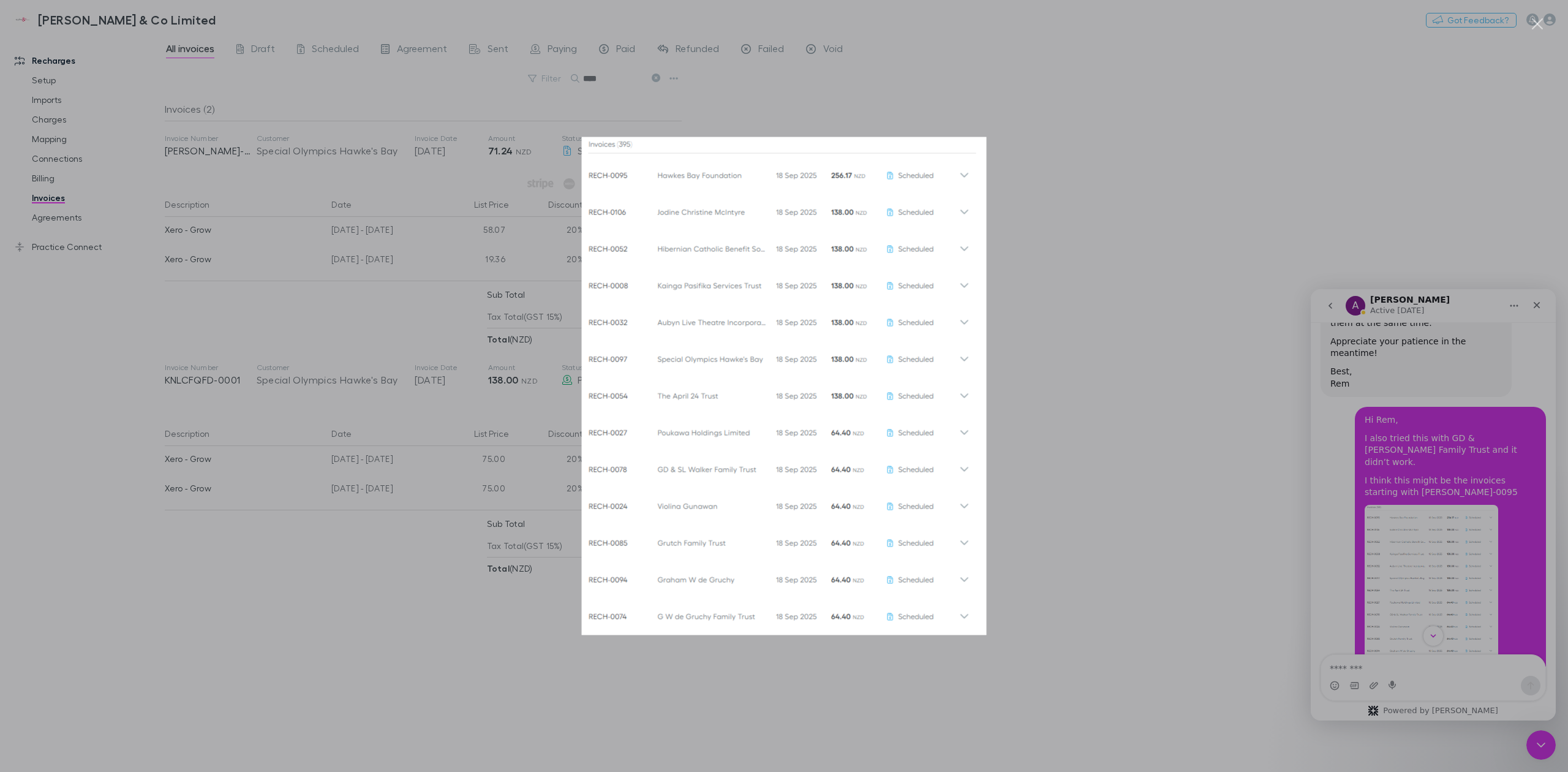
click at [1458, 516] on div "Intercom messenger" at bounding box center [784, 386] width 1568 height 772
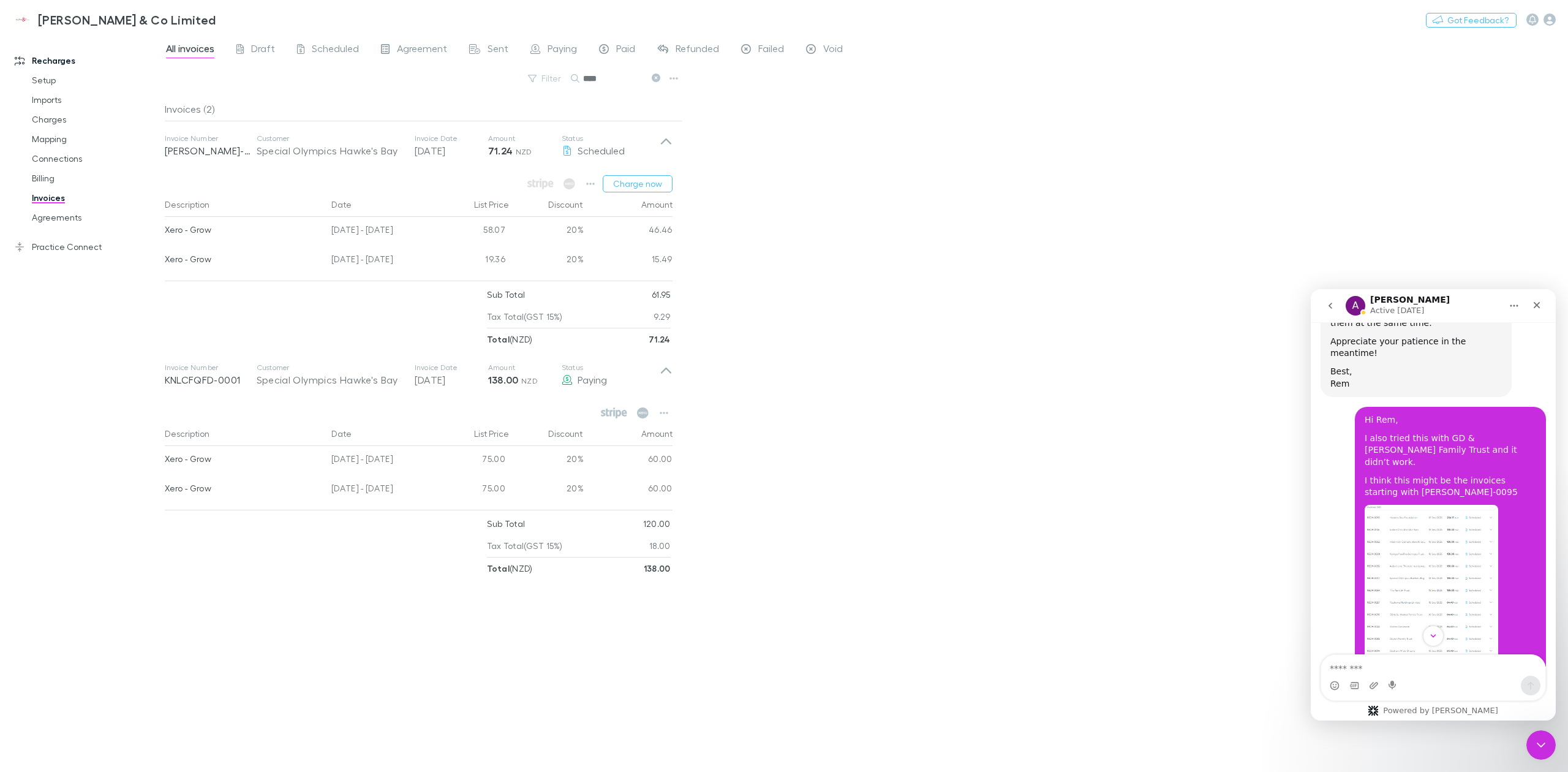
click at [1465, 675] on img "Kate says…" at bounding box center [1447, 689] width 164 height 27
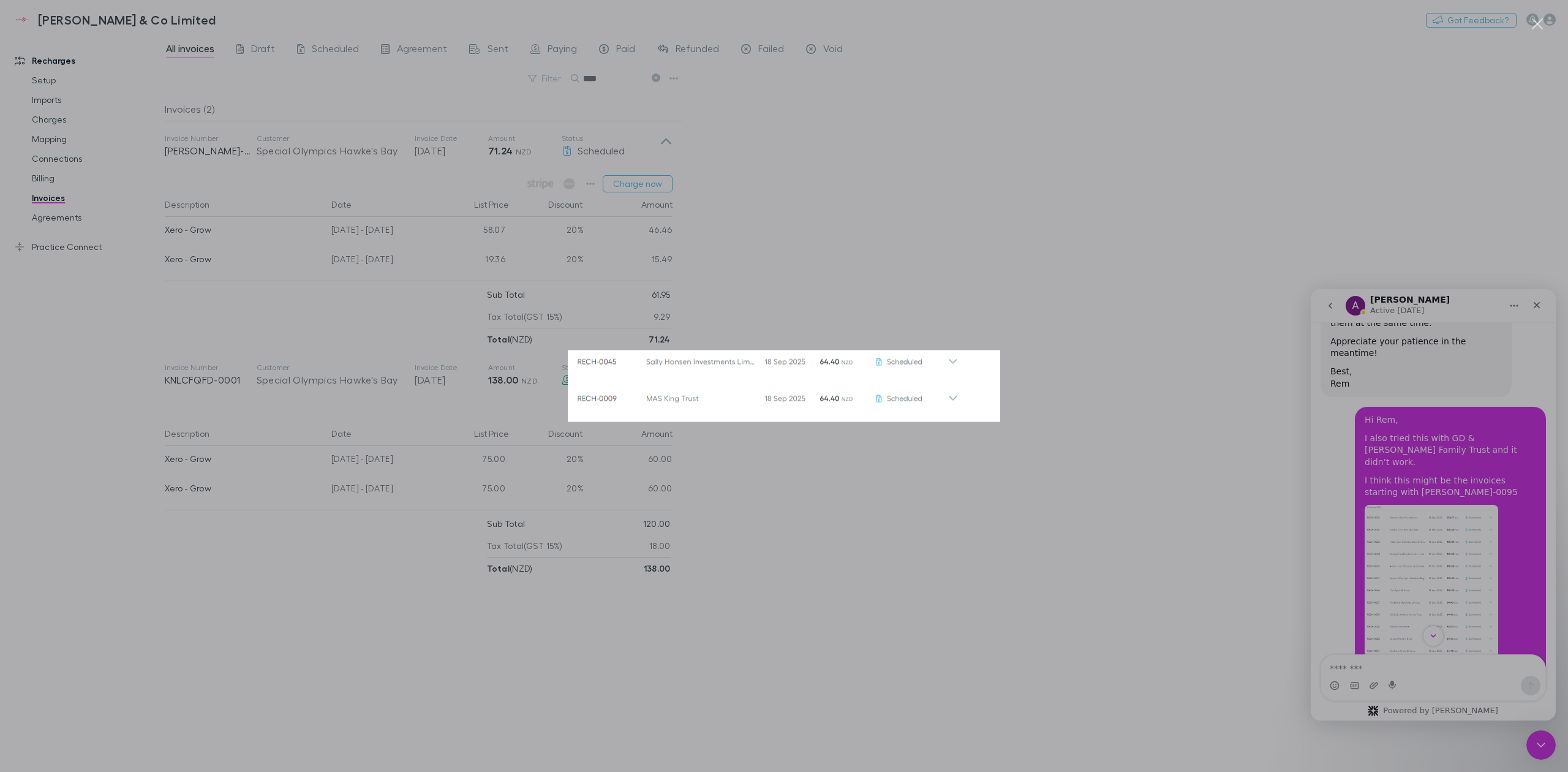
click at [930, 299] on div "Intercom messenger" at bounding box center [784, 386] width 1568 height 772
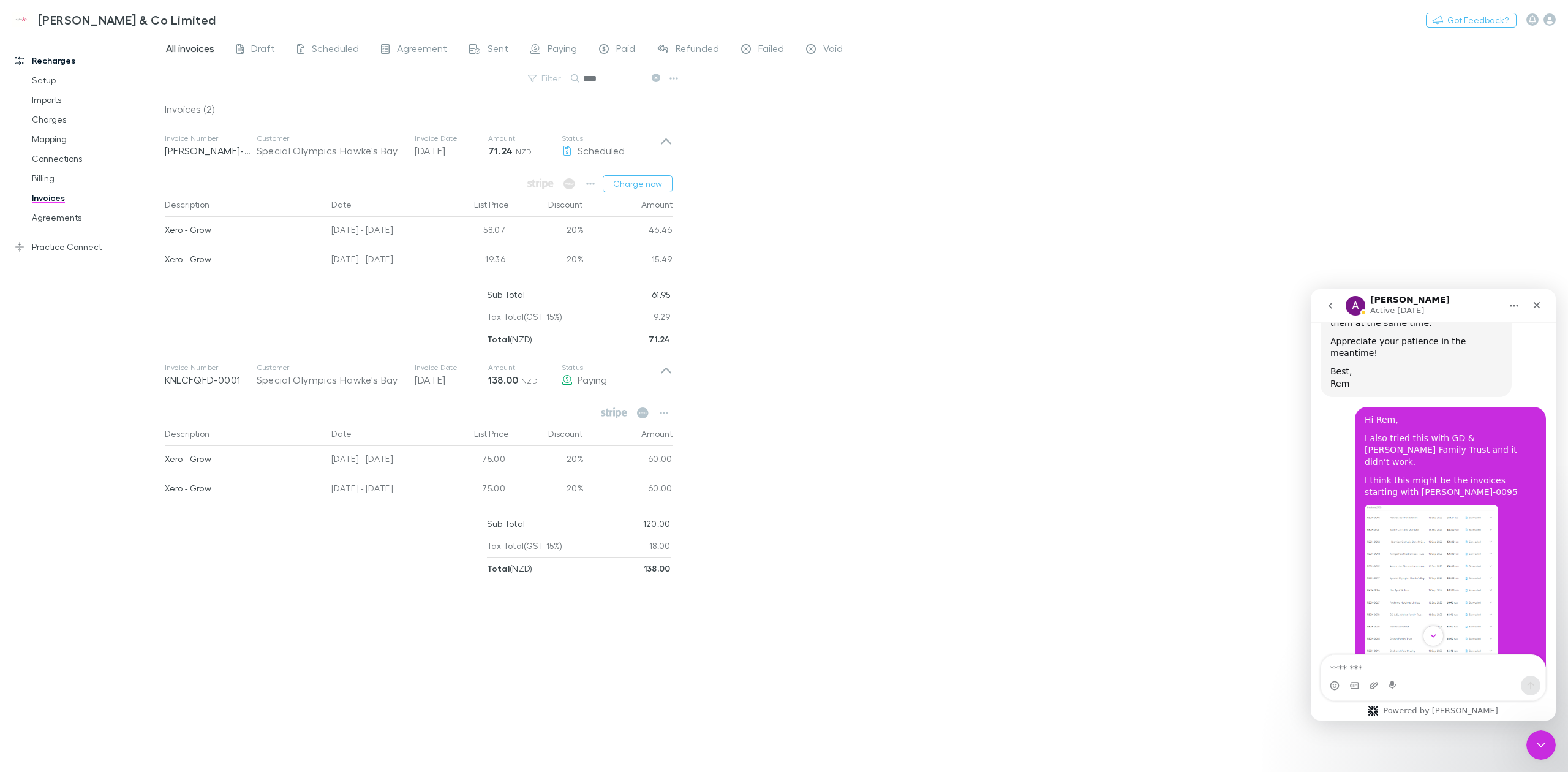
drag, startPoint x: 875, startPoint y: 275, endPoint x: 1336, endPoint y: 222, distance: 464.0
click at [877, 275] on div "All invoices Draft Scheduled Agreement Sent Paying Paid Refunded Failed Void Fi…" at bounding box center [866, 403] width 1403 height 738
click at [1535, 309] on icon "Close" at bounding box center [1537, 305] width 10 height 10
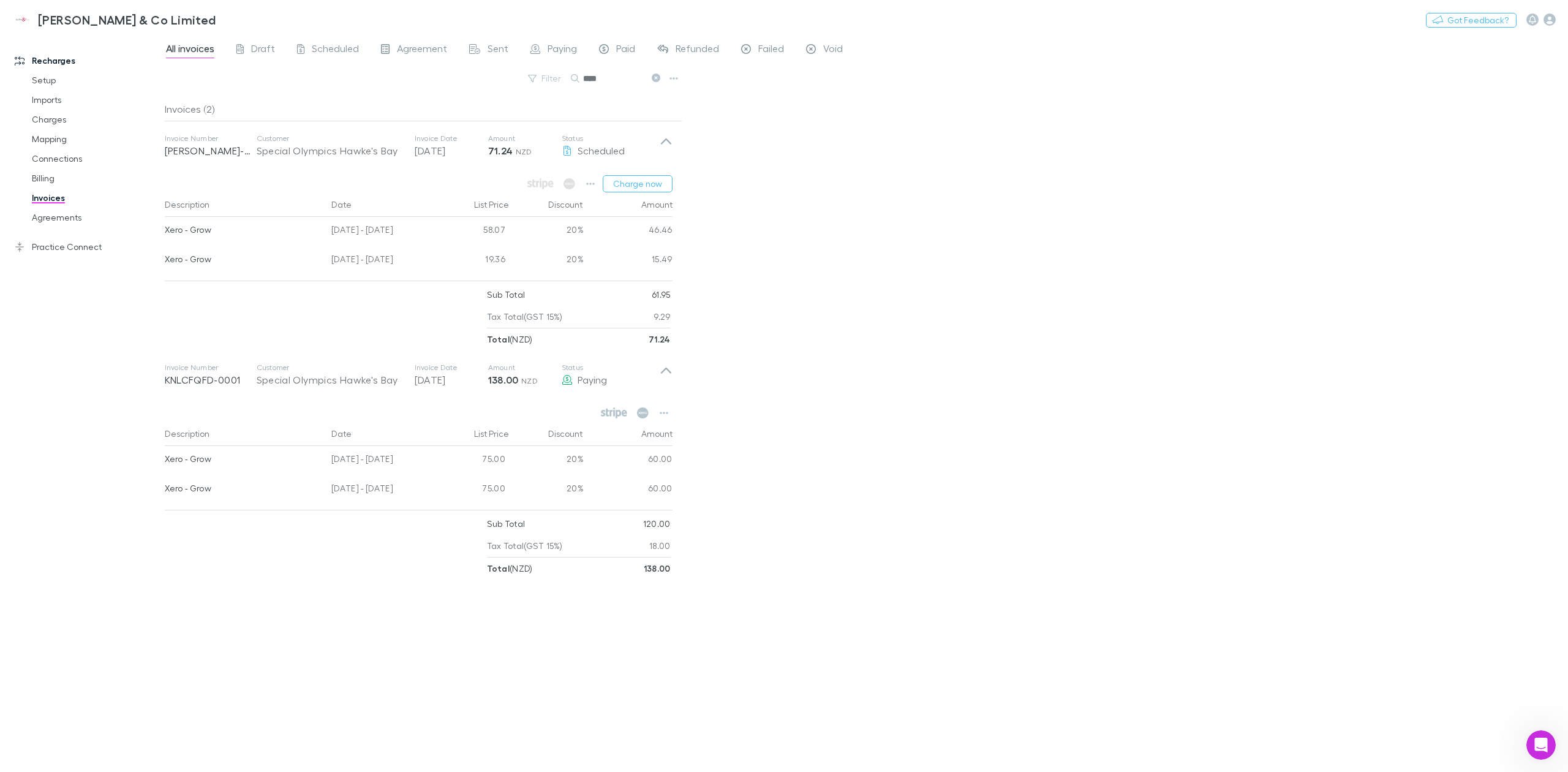
scroll to position [2812, 0]
click at [1128, 274] on div "All invoices Draft Scheduled Agreement Sent Paying Paid Refunded Failed Void Fi…" at bounding box center [866, 403] width 1403 height 738
click at [929, 387] on div "All invoices Draft Scheduled Agreement Sent Paying Paid Refunded Failed Void Fi…" at bounding box center [866, 403] width 1403 height 738
click at [883, 447] on div "All invoices Draft Scheduled Agreement Sent Paying Paid Refunded Failed Void Fi…" at bounding box center [866, 403] width 1403 height 738
click at [834, 472] on div "All invoices Draft Scheduled Agreement Sent Paying Paid Refunded Failed Void Fi…" at bounding box center [866, 403] width 1403 height 738
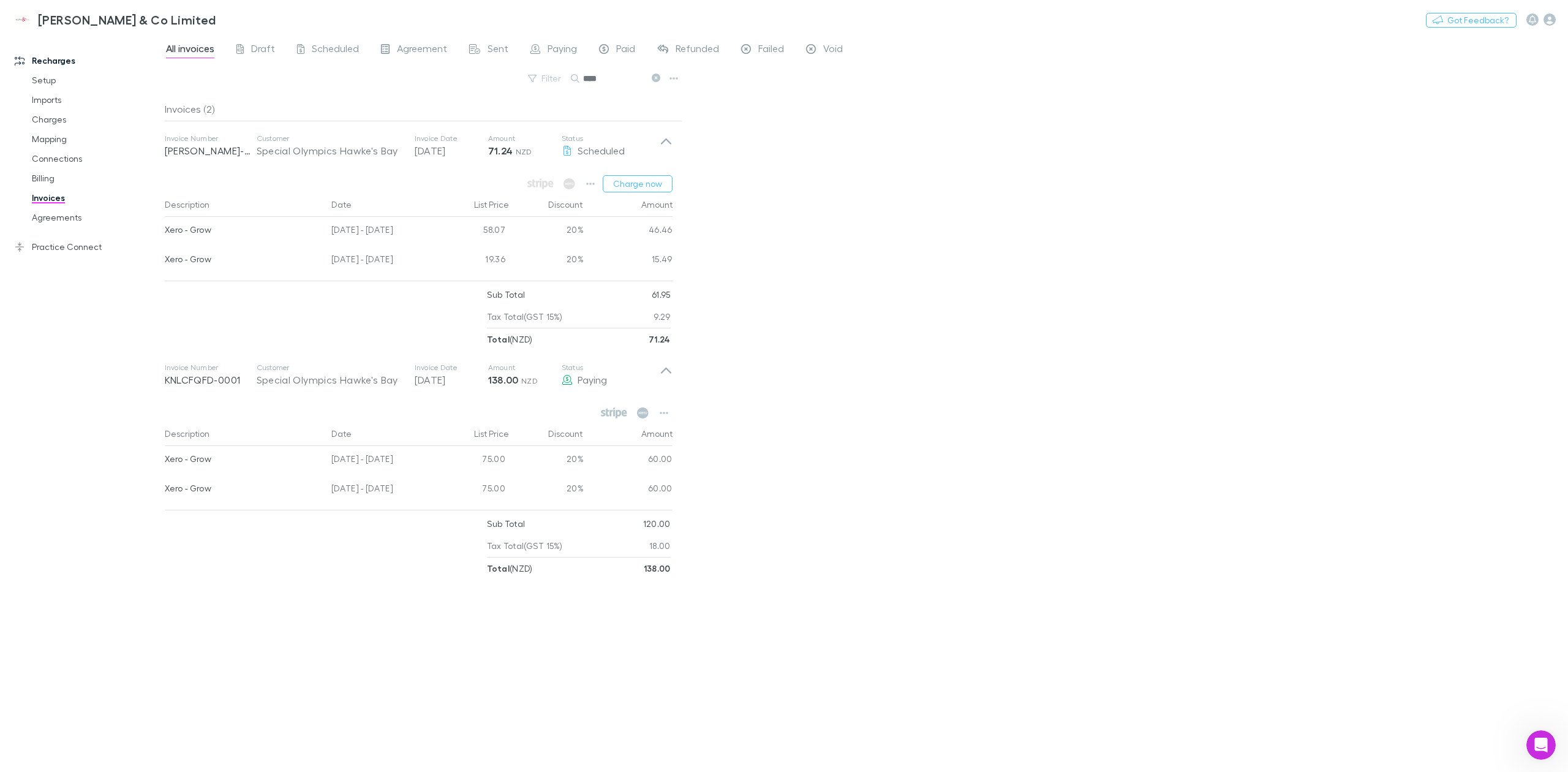
click at [718, 603] on div "All invoices Draft Scheduled Agreement Sent Paying Paid Refunded Failed Void Fi…" at bounding box center [866, 403] width 1403 height 738
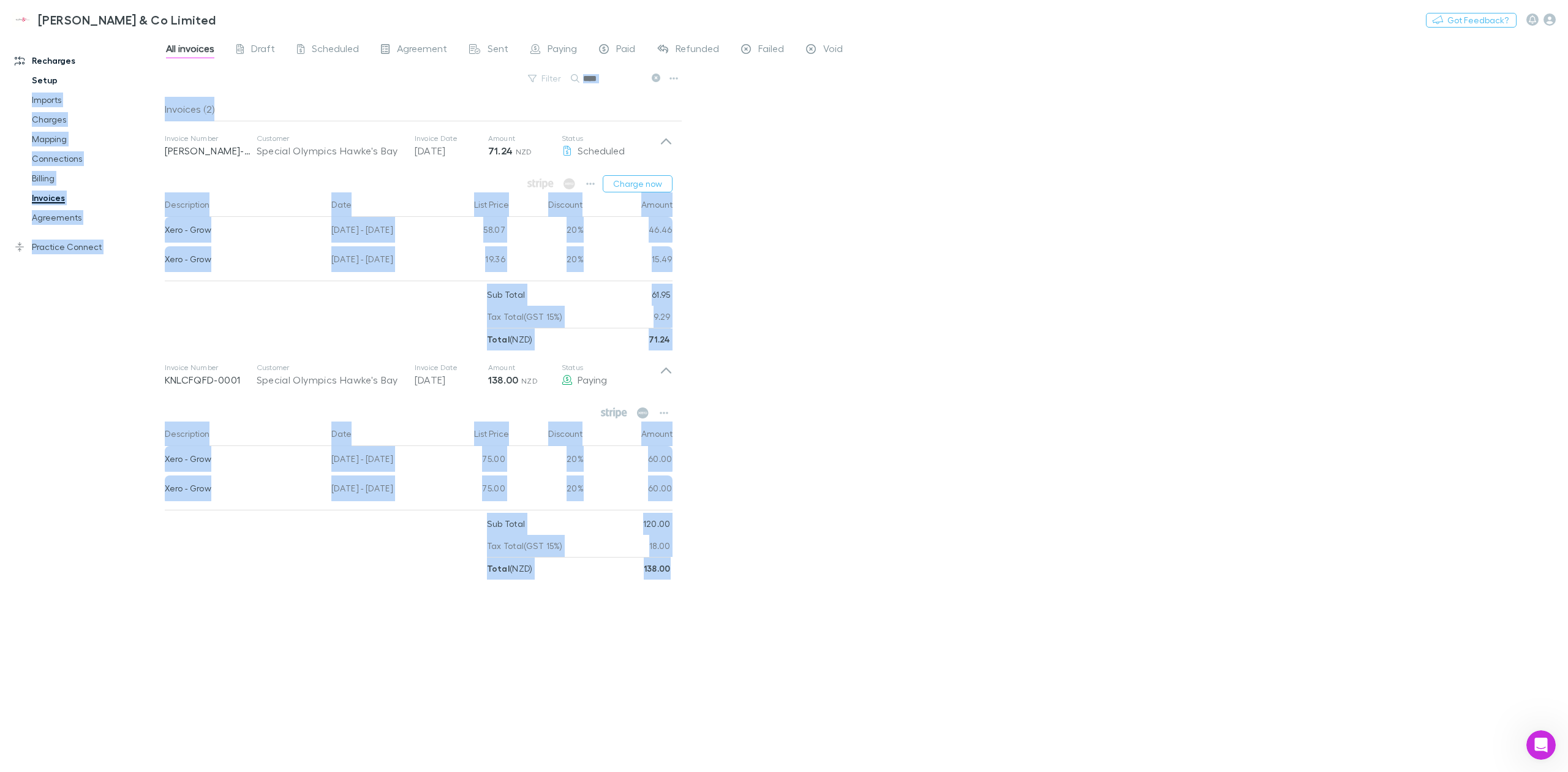
drag, startPoint x: 761, startPoint y: 584, endPoint x: 150, endPoint y: 76, distance: 794.6
click at [150, 76] on div "Recharges Setup Imports Charges Mapping Connections Billing Invoices Agreements…" at bounding box center [784, 403] width 1568 height 738
click at [150, 76] on link "Setup" at bounding box center [97, 80] width 155 height 20
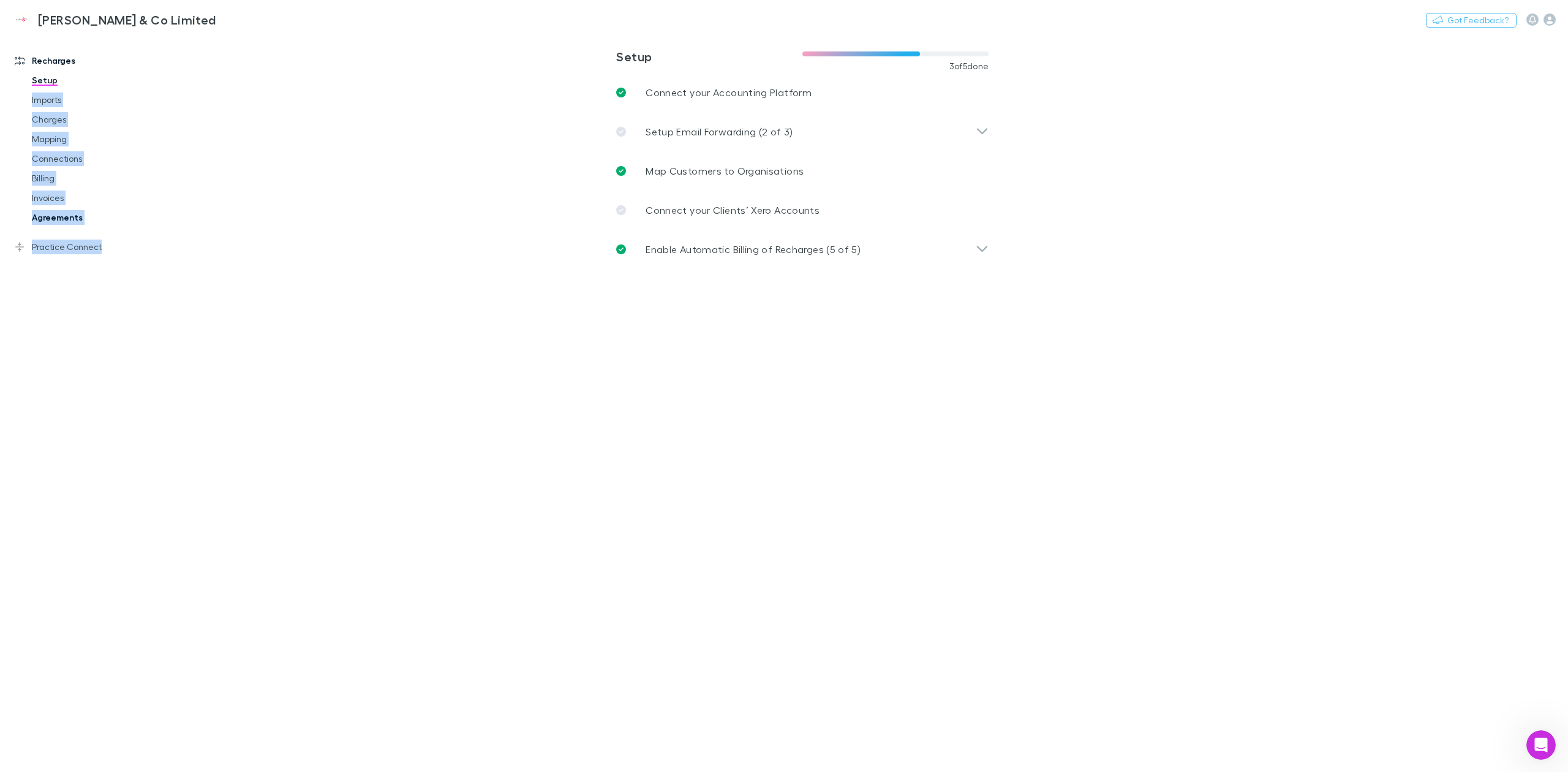
click at [59, 214] on link "Agreements" at bounding box center [97, 217] width 155 height 20
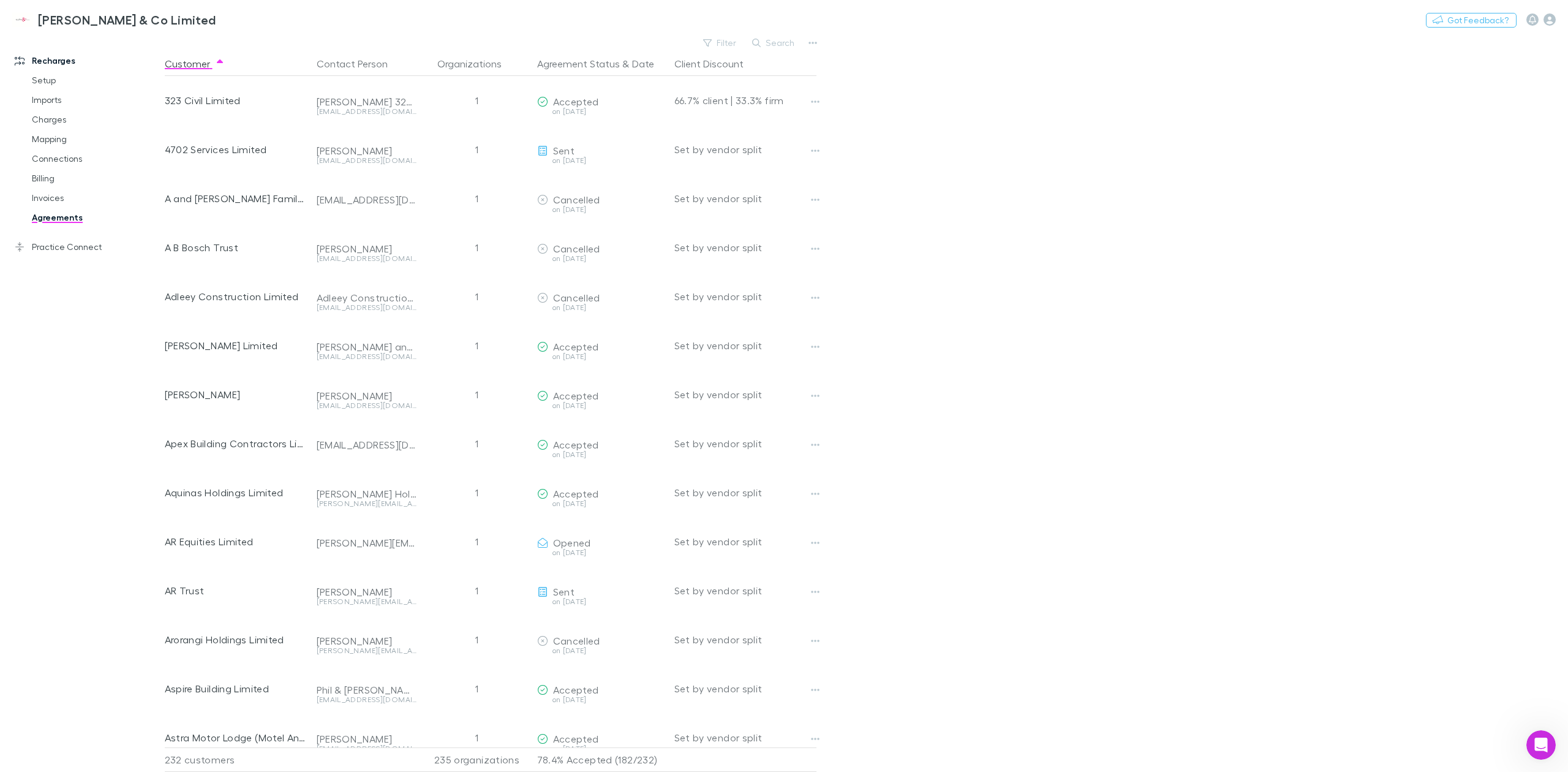
click at [1032, 275] on main "Filter Search Customer Contact Person Organizations Agreement Status & Date Cli…" at bounding box center [866, 403] width 1403 height 738
click at [939, 13] on div "[PERSON_NAME] & Co Limited Nothing Got Feedback?" at bounding box center [784, 20] width 1568 height 39
